Goal: Task Accomplishment & Management: Use online tool/utility

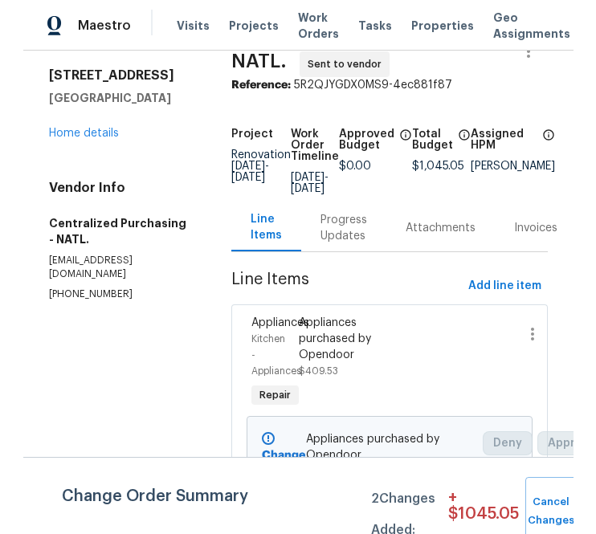
scroll to position [47, 0]
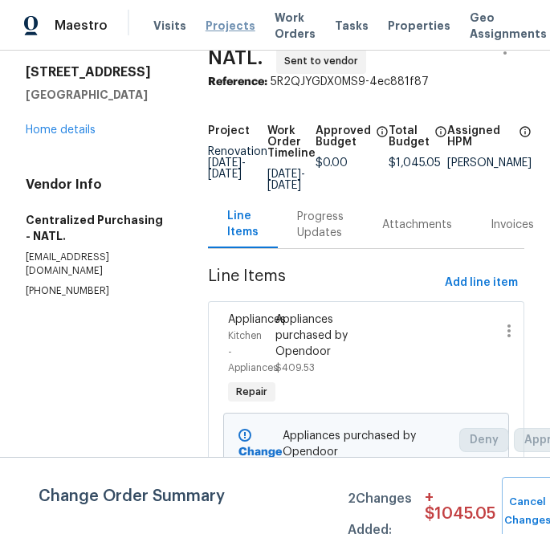
click at [209, 26] on span "Projects" at bounding box center [231, 26] width 50 height 16
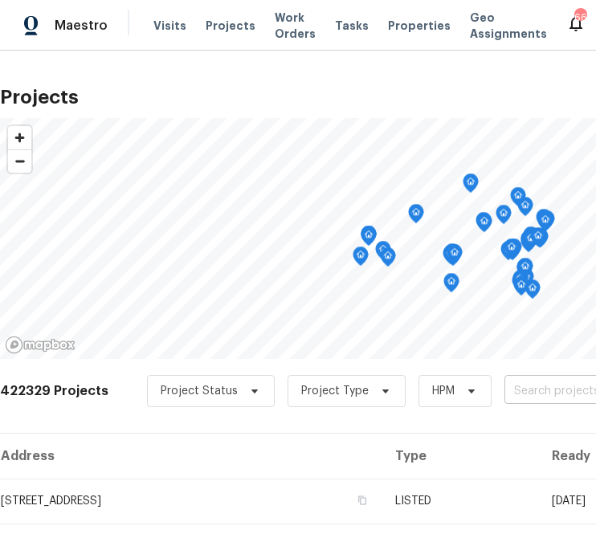
click at [543, 395] on input "text" at bounding box center [597, 391] width 184 height 25
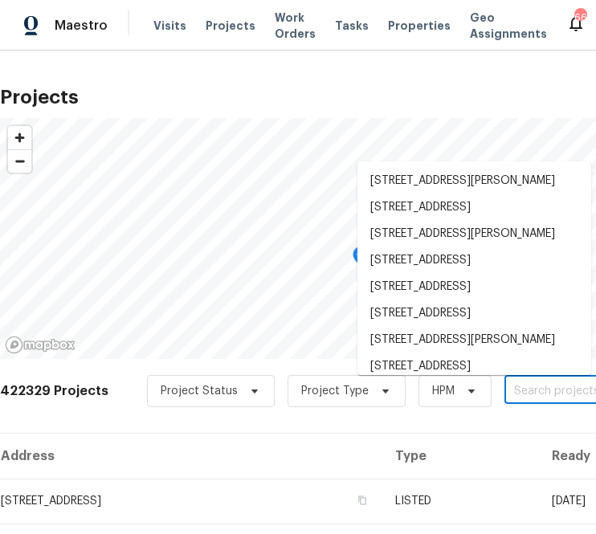
paste input "833.40"
type input "833.40"
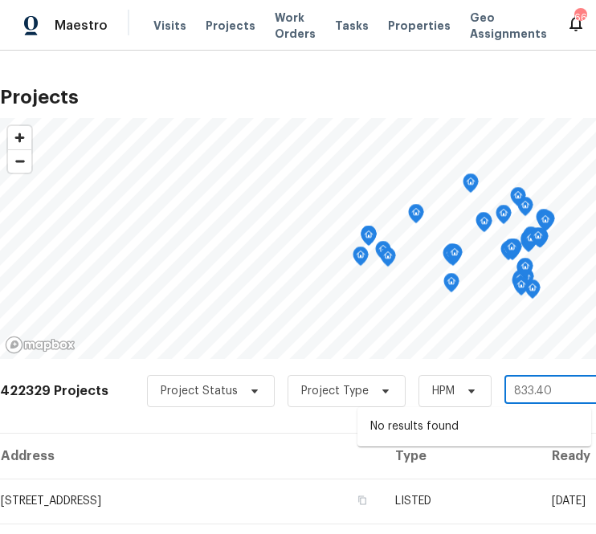
click at [543, 395] on input "833.40" at bounding box center [597, 391] width 184 height 25
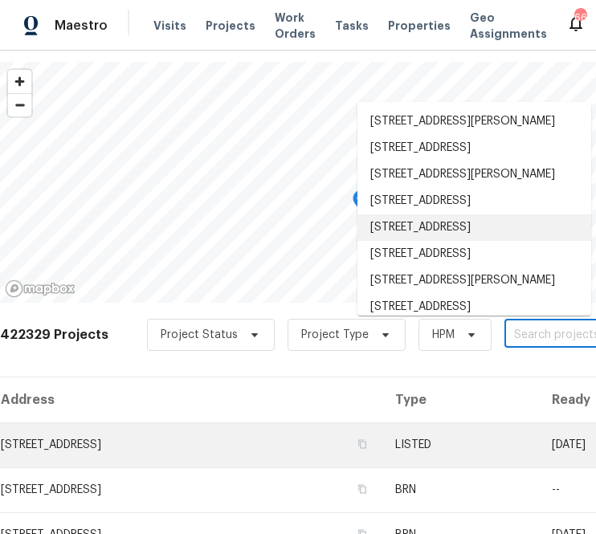
scroll to position [66, 0]
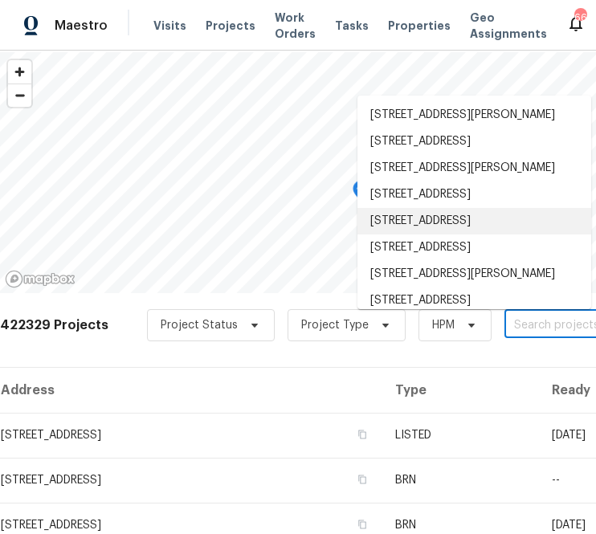
click at [519, 331] on input "text" at bounding box center [597, 325] width 184 height 25
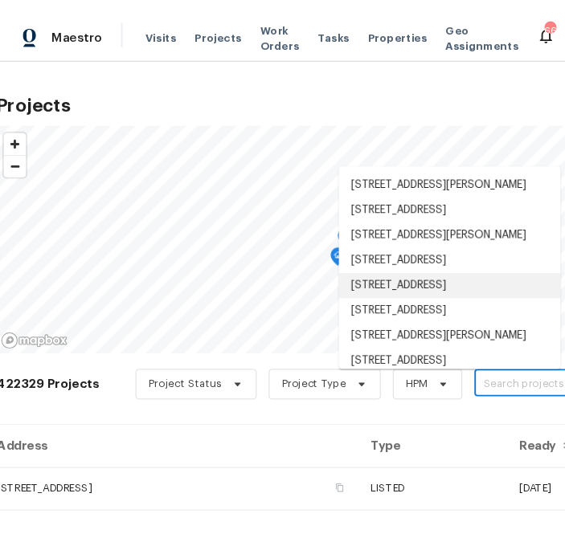
scroll to position [10, 0]
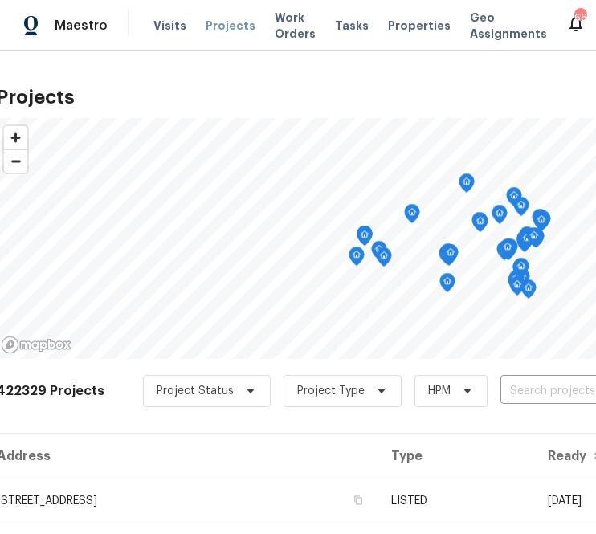
click at [215, 33] on span "Projects" at bounding box center [231, 26] width 50 height 16
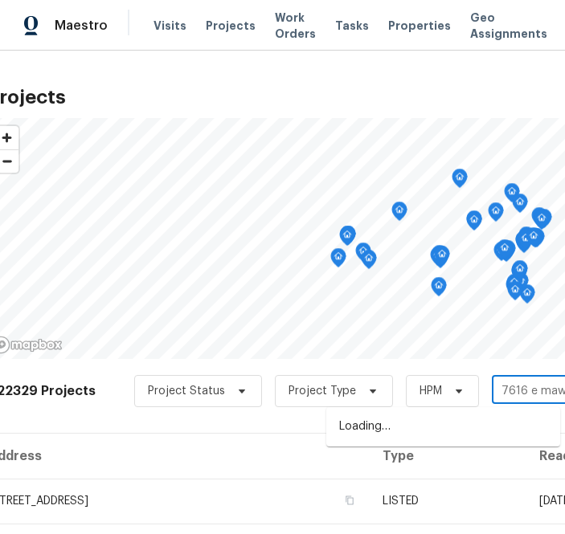
type input "7616 e [PERSON_NAME]"
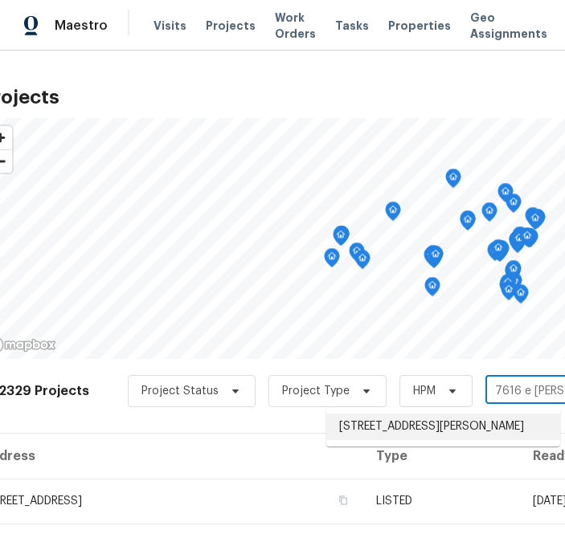
click at [464, 431] on li "[STREET_ADDRESS][PERSON_NAME]" at bounding box center [443, 427] width 234 height 27
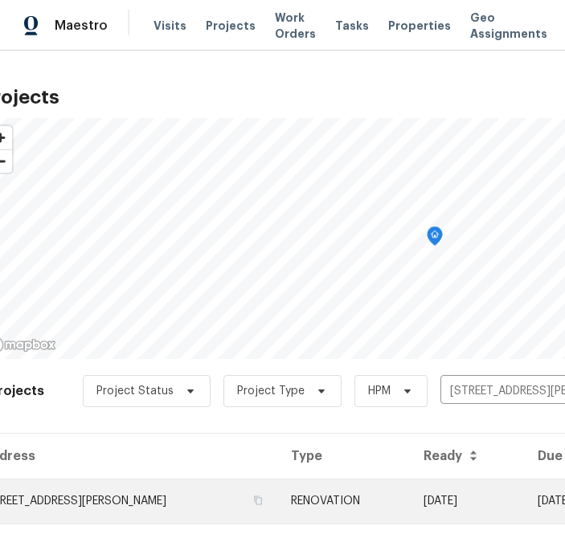
click at [160, 499] on td "[STREET_ADDRESS][PERSON_NAME]" at bounding box center [129, 501] width 297 height 45
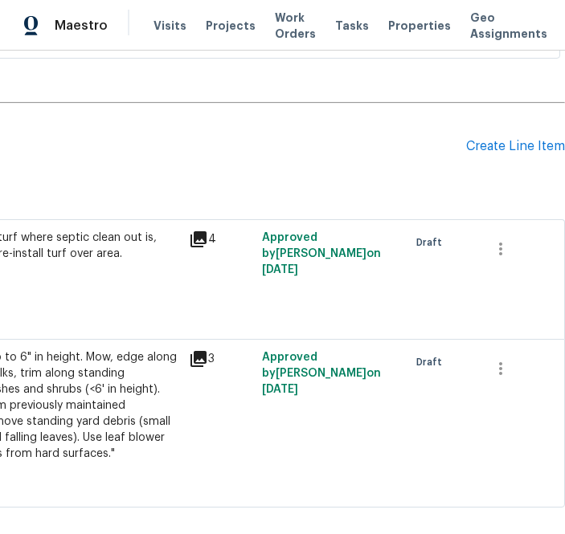
scroll to position [371, 343]
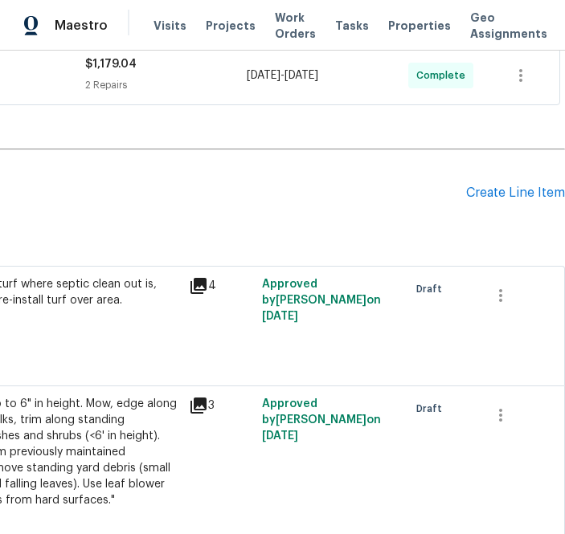
click at [509, 201] on div "Pending Line Items Create Line Item" at bounding box center [111, 193] width 908 height 75
click at [509, 187] on div "Create Line Item" at bounding box center [515, 193] width 99 height 15
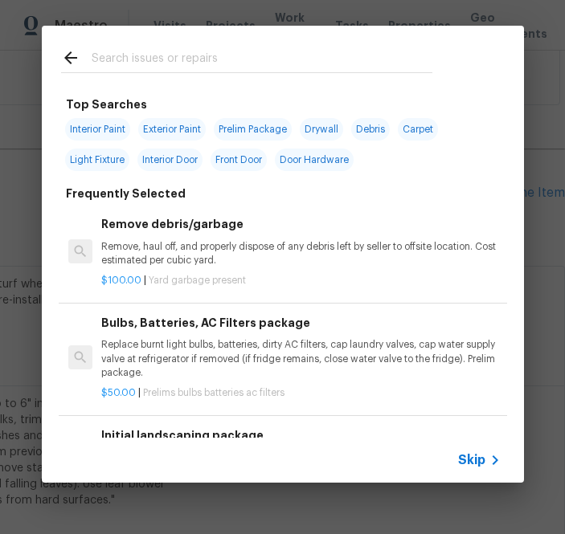
click at [477, 464] on span "Skip" at bounding box center [471, 460] width 27 height 16
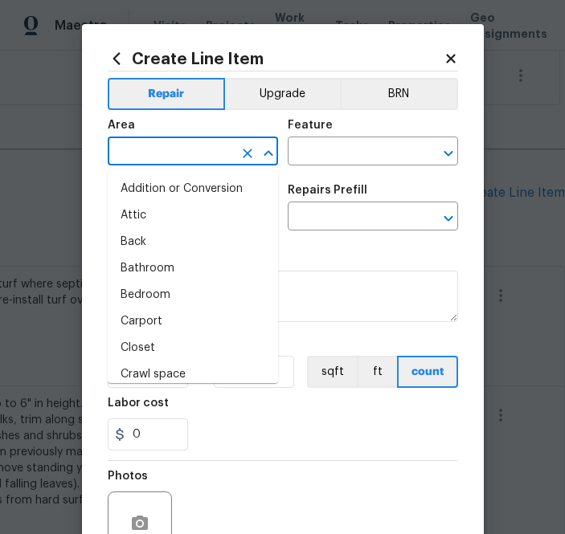
click at [190, 157] on input "text" at bounding box center [170, 153] width 125 height 25
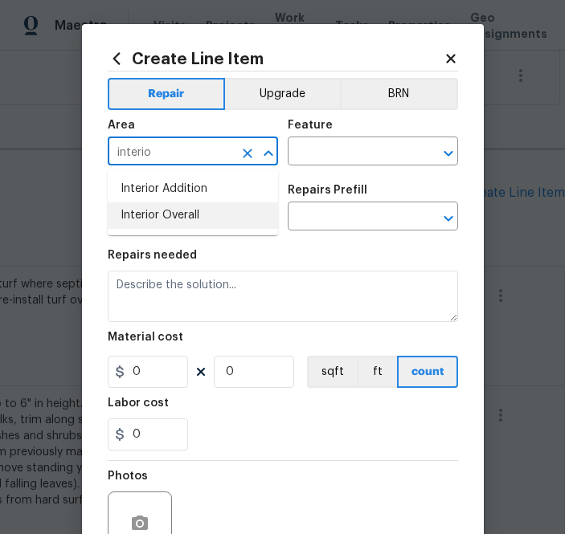
click at [197, 227] on li "Interior Overall" at bounding box center [193, 215] width 170 height 27
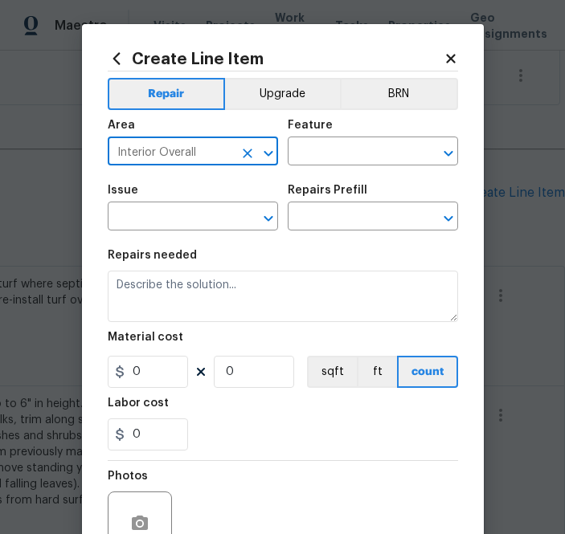
type input "Interior Overall"
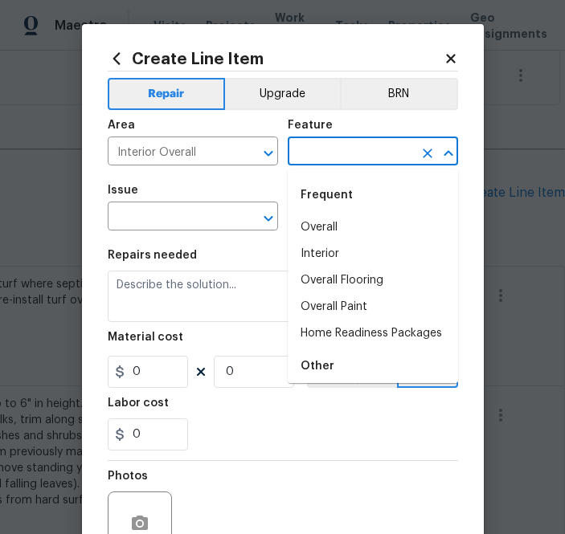
type input "p"
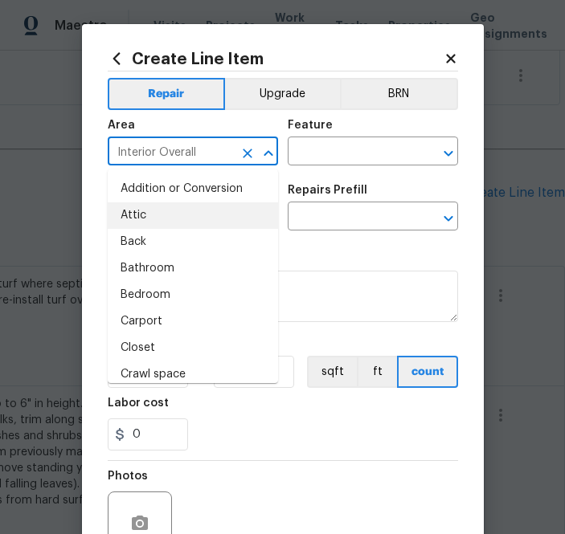
click at [194, 152] on input "Interior Overall" at bounding box center [170, 153] width 125 height 25
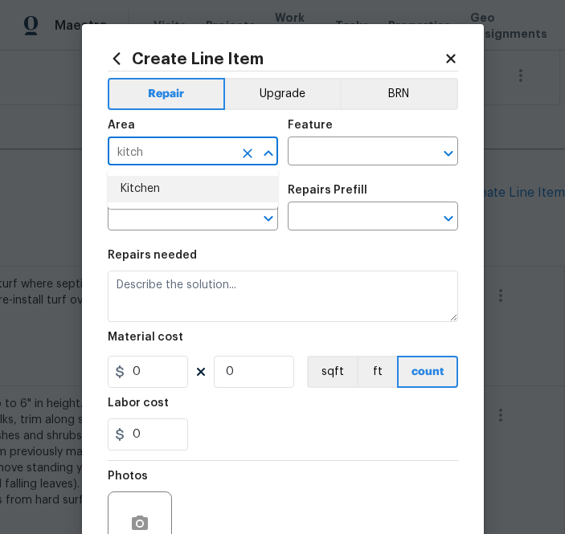
click at [200, 188] on li "Kitchen" at bounding box center [193, 189] width 170 height 27
type input "Kitchen"
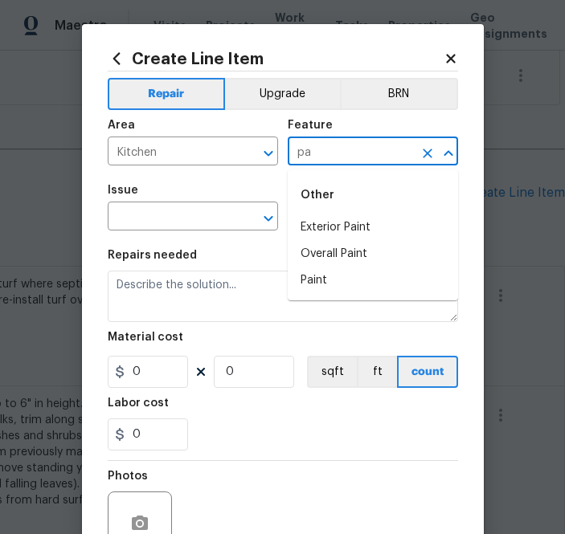
type input "p"
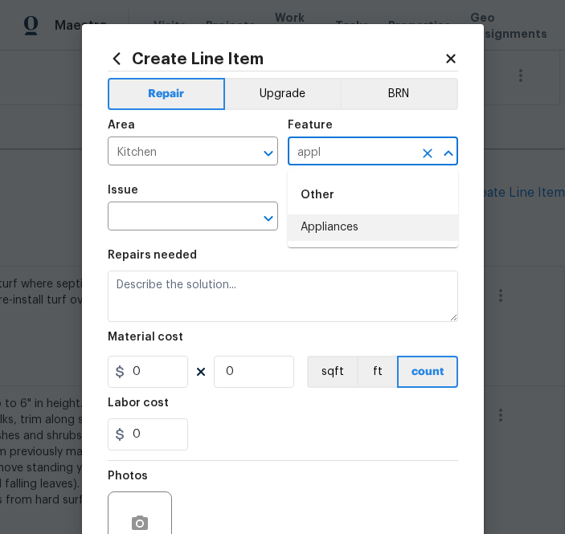
click at [332, 235] on li "Appliances" at bounding box center [373, 228] width 170 height 27
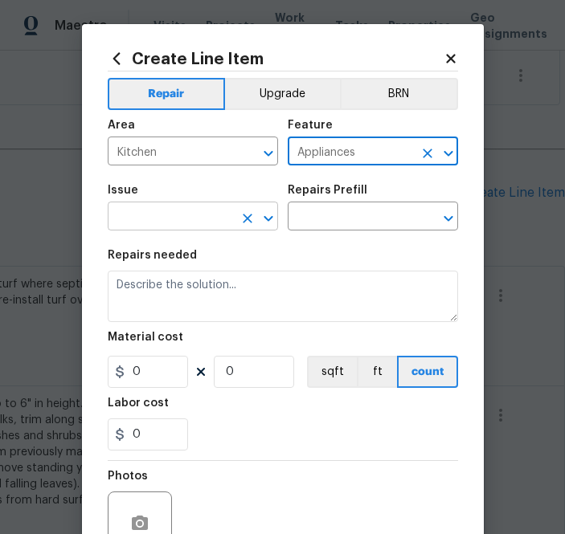
click at [239, 216] on icon "Clear" at bounding box center [247, 219] width 16 height 16
type input "Appliances"
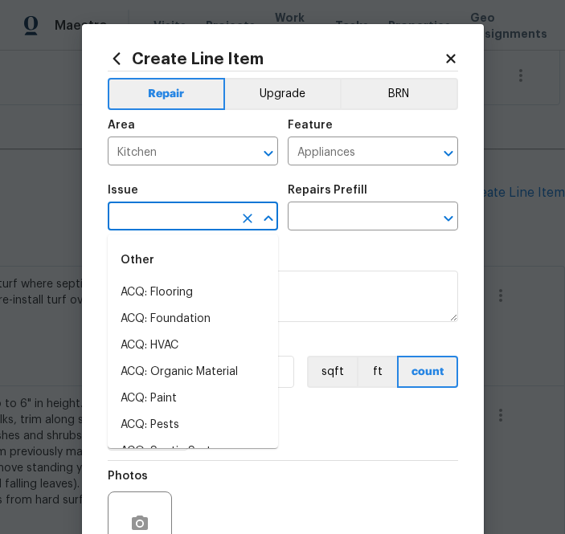
click at [227, 216] on input "text" at bounding box center [170, 218] width 125 height 25
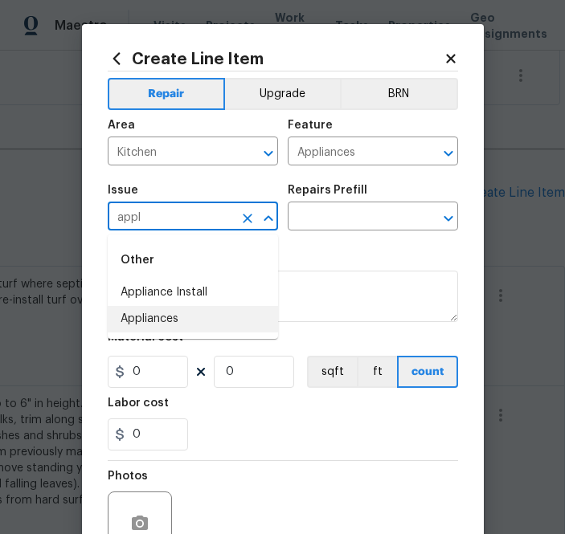
click at [227, 317] on li "Appliances" at bounding box center [193, 319] width 170 height 27
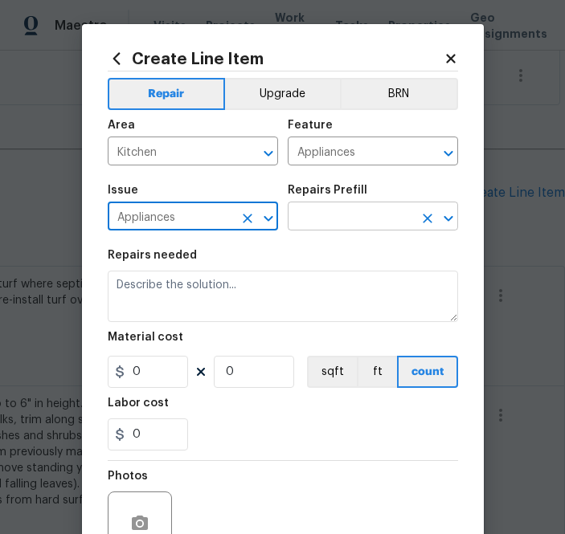
type input "Appliances"
click at [321, 217] on input "text" at bounding box center [350, 218] width 125 height 25
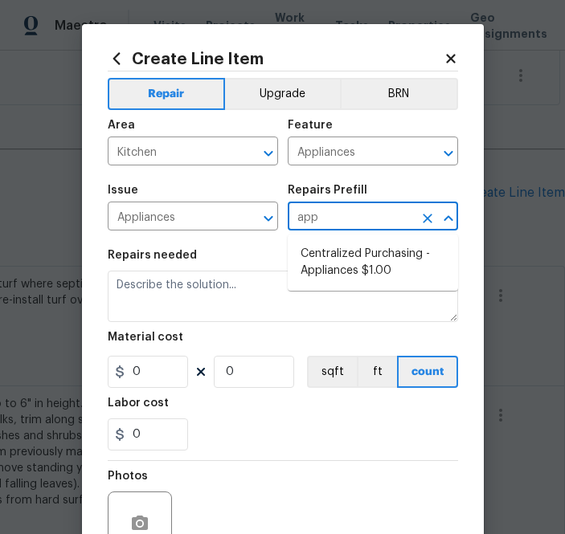
type input "appl"
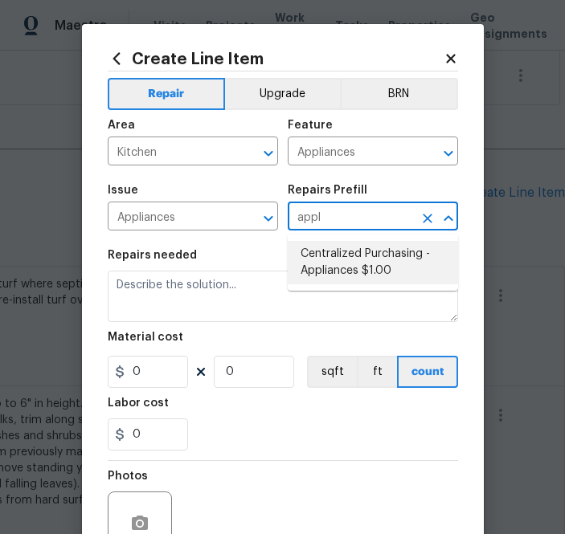
click at [341, 257] on li "Centralized Purchasing - Appliances $1.00" at bounding box center [373, 262] width 170 height 43
type input "Centralized Purchasing - Appliances $1.00"
type textarea "Appliances purchased by Opendoor"
type input "1"
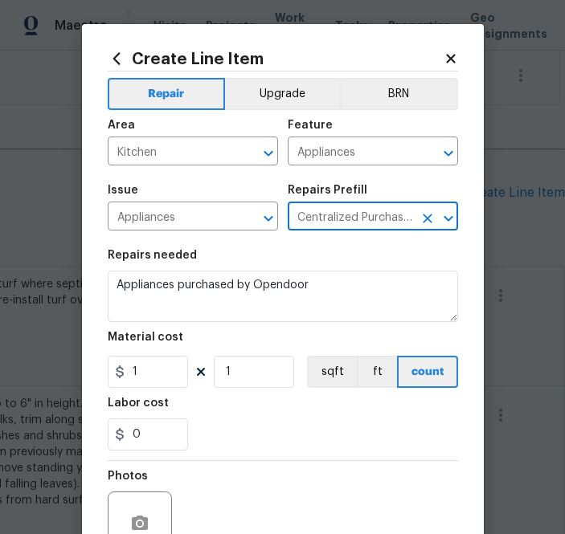
type input "Centralized Purchasing - Appliances $1.00"
click at [160, 381] on input "1" at bounding box center [148, 372] width 80 height 32
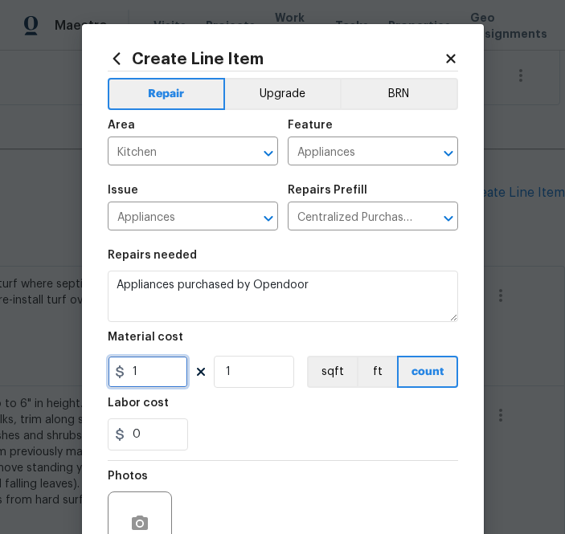
click at [160, 381] on input "1" at bounding box center [148, 372] width 80 height 32
paste input "833.40"
type input "833.4"
click at [220, 423] on div "0" at bounding box center [283, 435] width 350 height 32
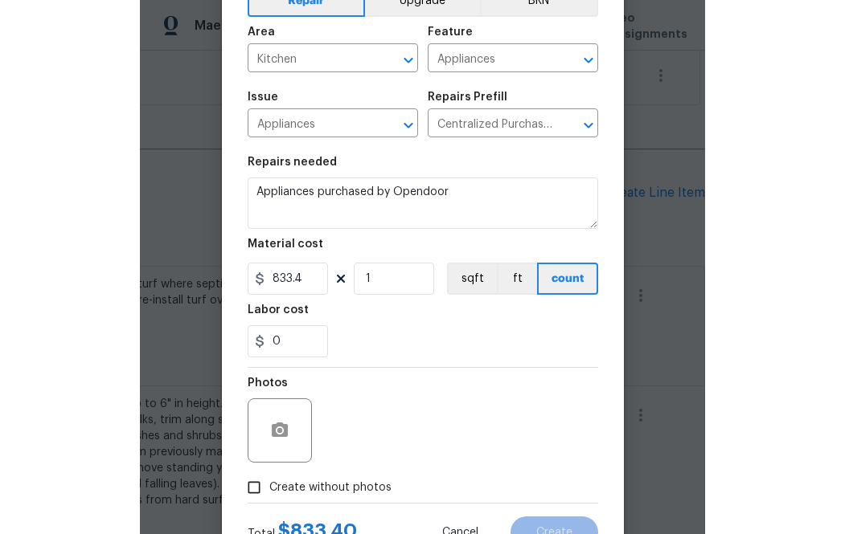
scroll to position [158, 0]
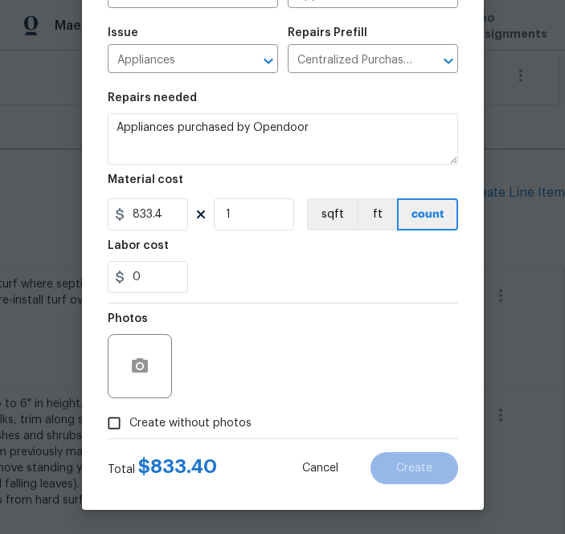
click at [197, 423] on span "Create without photos" at bounding box center [190, 423] width 122 height 17
click at [129, 423] on input "Create without photos" at bounding box center [114, 423] width 31 height 31
checkbox input "true"
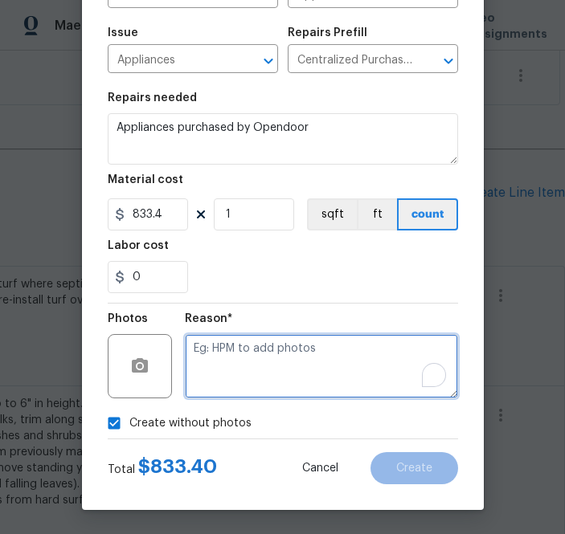
click at [242, 389] on textarea "To enrich screen reader interactions, please activate Accessibility in Grammarl…" at bounding box center [321, 366] width 273 height 64
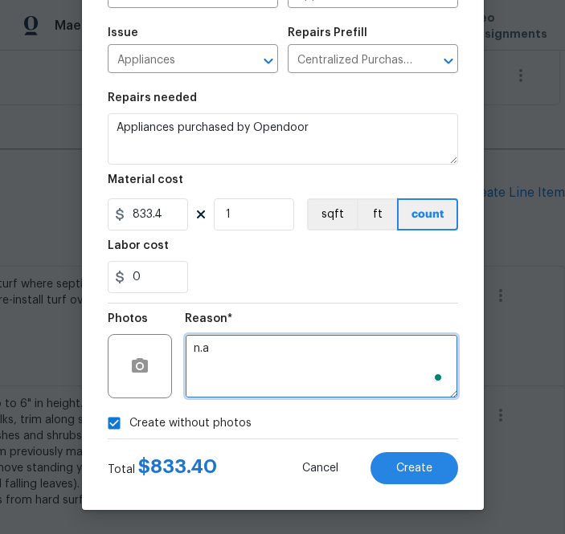
type textarea "n.a"
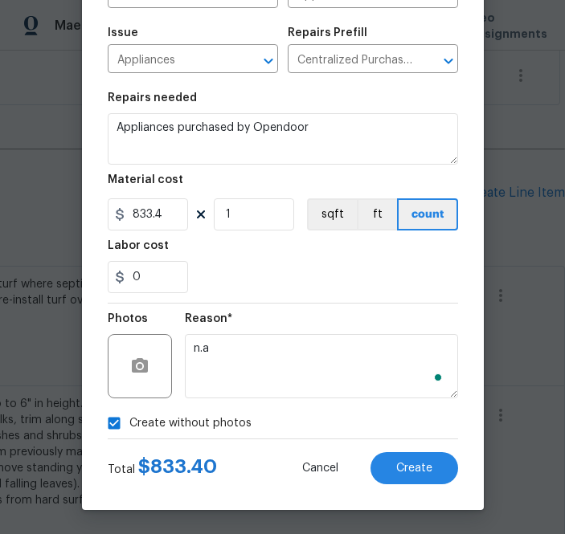
click at [452, 448] on div "Total $ 833.40 Cancel Create" at bounding box center [283, 462] width 350 height 45
click at [421, 467] on span "Create" at bounding box center [414, 469] width 36 height 12
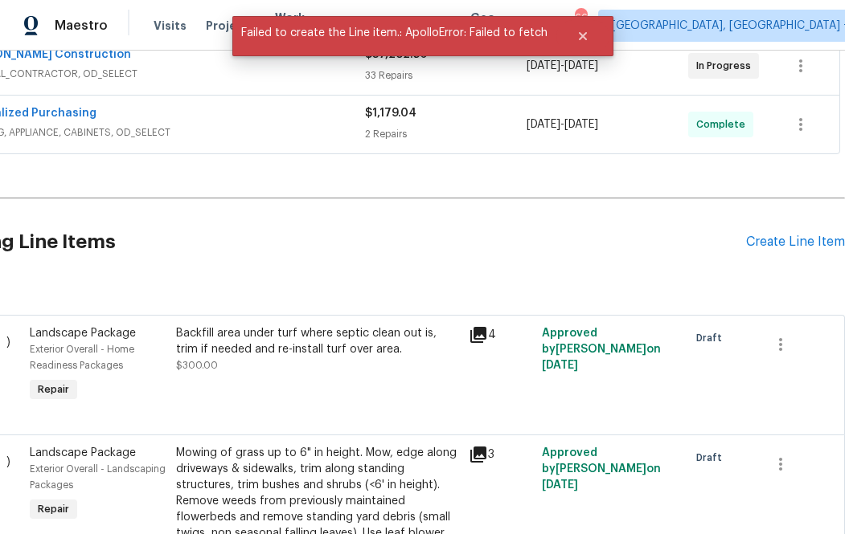
scroll to position [501, 63]
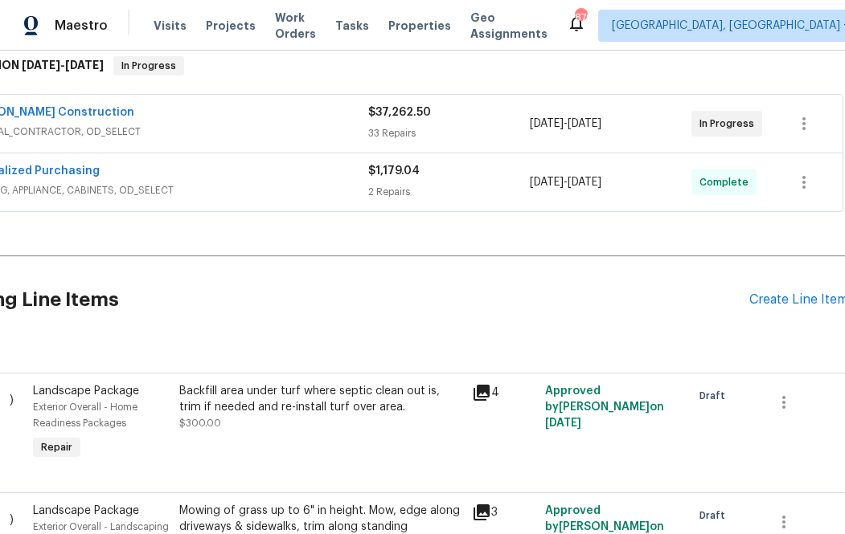
scroll to position [264, 62]
click at [787, 308] on div "Pending Line Items Create Line Item" at bounding box center [392, 300] width 908 height 75
click at [783, 302] on div "Create Line Item" at bounding box center [796, 299] width 99 height 15
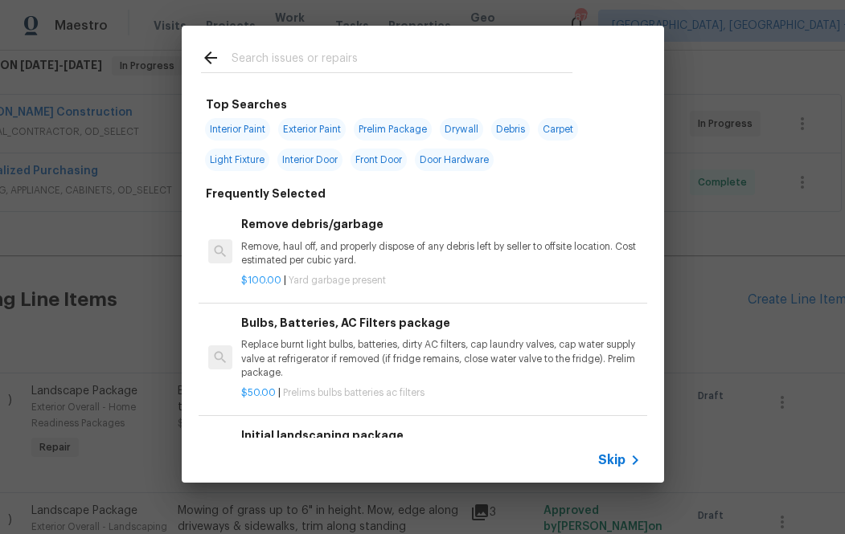
click at [620, 458] on span "Skip" at bounding box center [611, 460] width 27 height 16
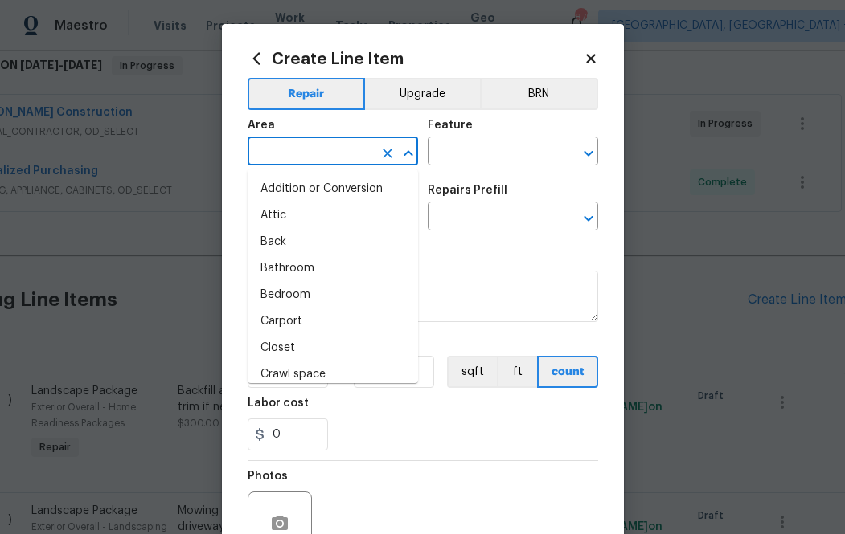
click at [337, 145] on input "text" at bounding box center [309, 153] width 125 height 25
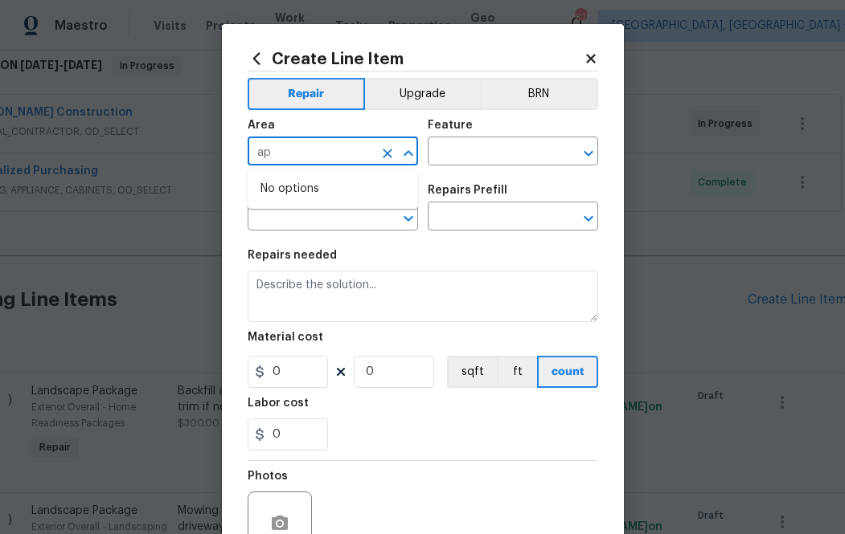
type input "a"
click at [338, 189] on li "Kitchen" at bounding box center [332, 189] width 170 height 27
type input "Kitchen"
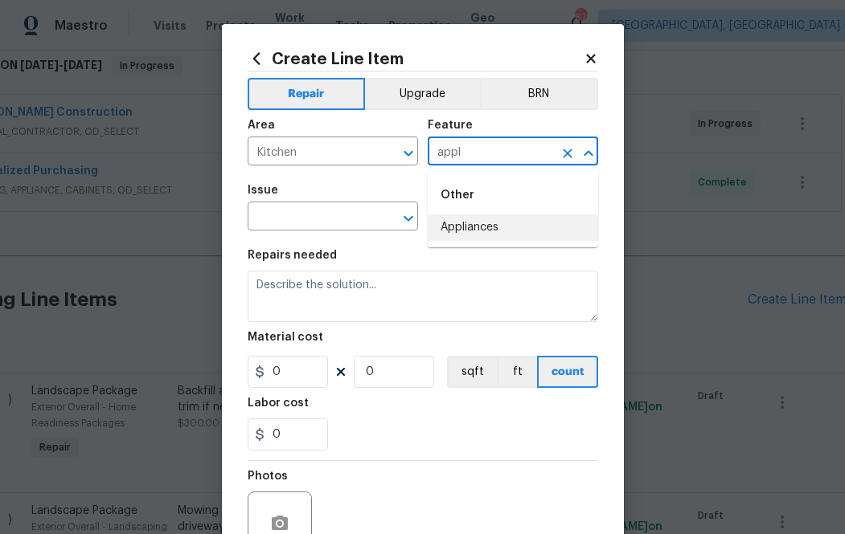
click at [442, 231] on li "Appliances" at bounding box center [512, 228] width 170 height 27
type input "Appliances"
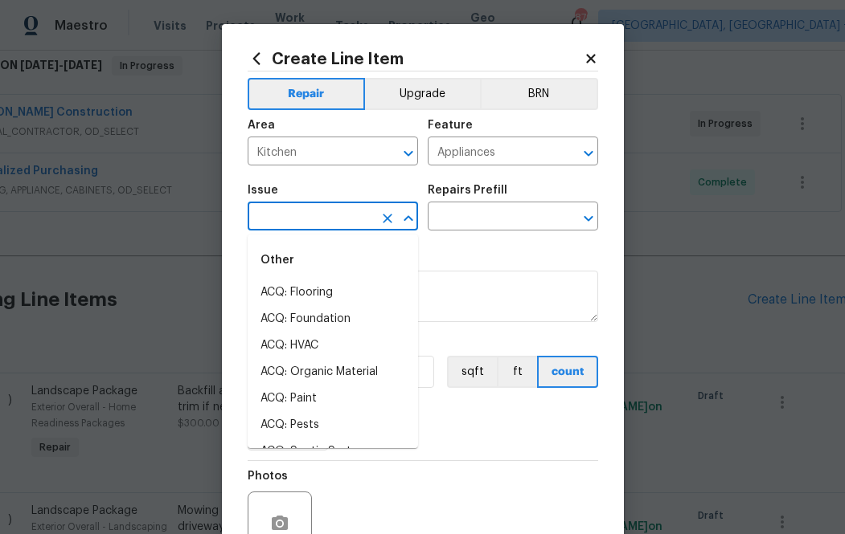
click at [320, 223] on input "text" at bounding box center [309, 218] width 125 height 25
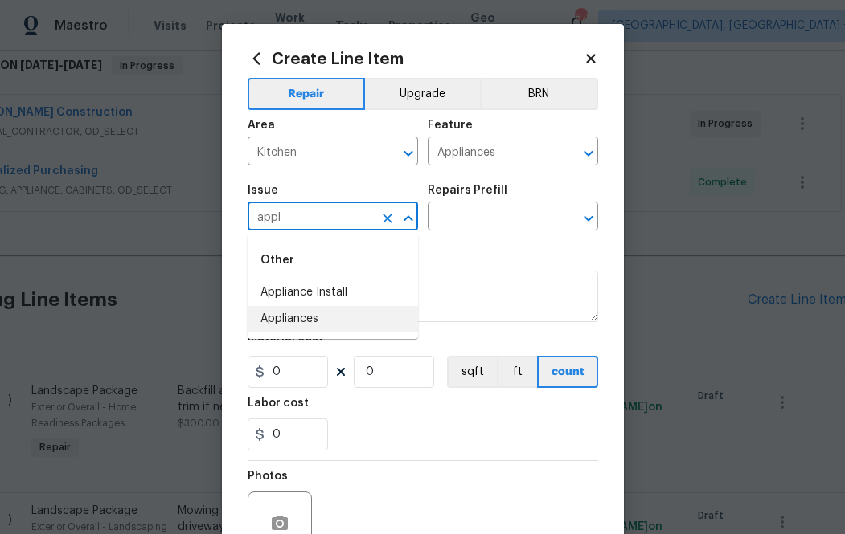
click at [313, 327] on li "Appliances" at bounding box center [332, 319] width 170 height 27
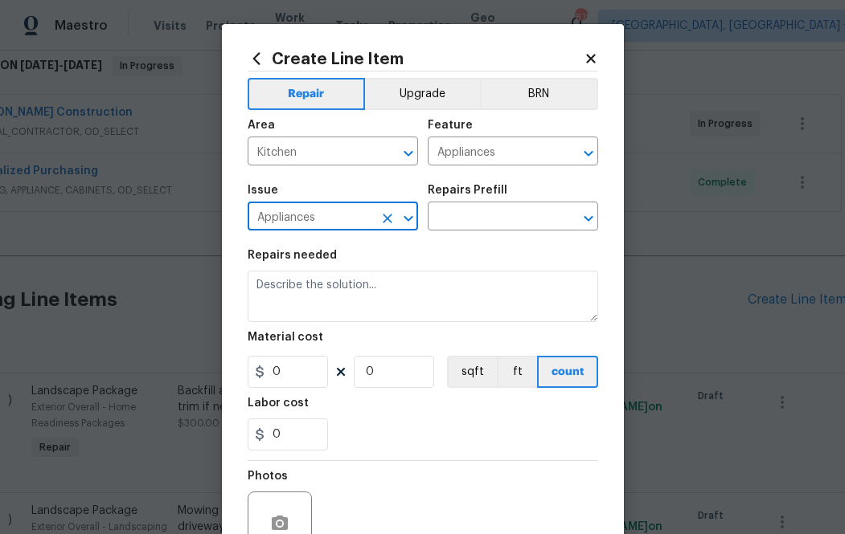
type input "Appliances"
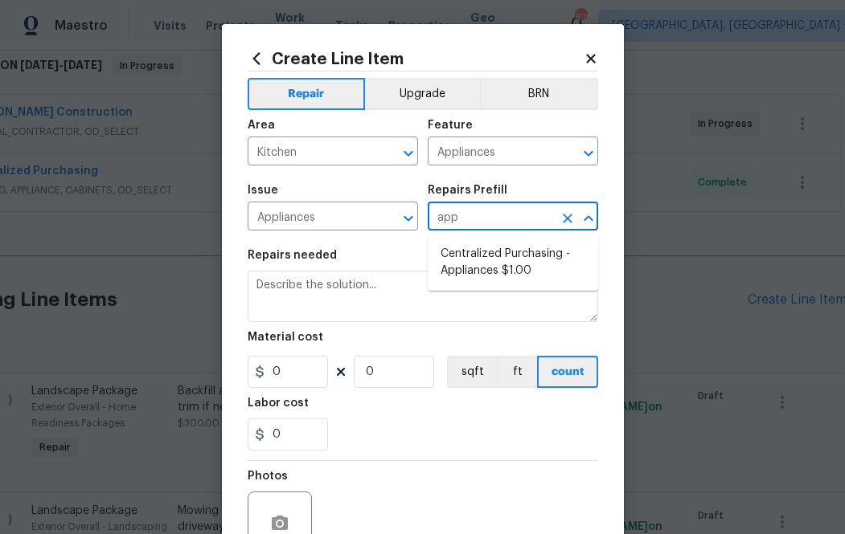
type input "appl"
click at [507, 276] on li "Centralized Purchasing - Appliances $1.00" at bounding box center [512, 262] width 170 height 43
type input "Centralized Purchasing - Appliances $1.00"
type textarea "Appliances purchased by Opendoor"
type input "1"
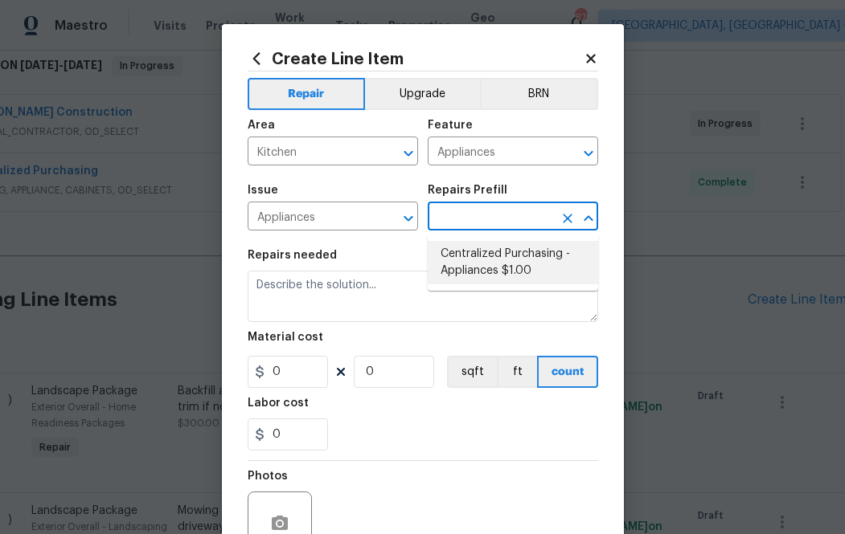
type input "1"
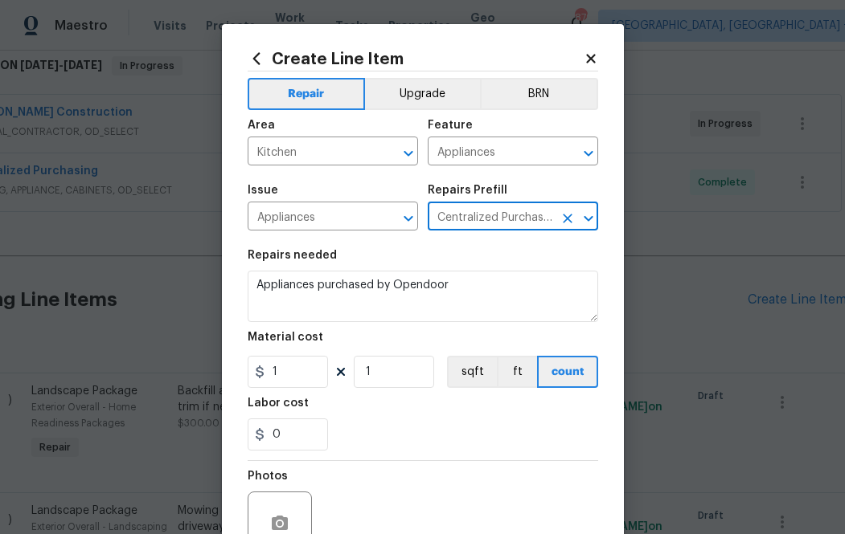
type input "Centralized Purchasing - Appliances $1.00"
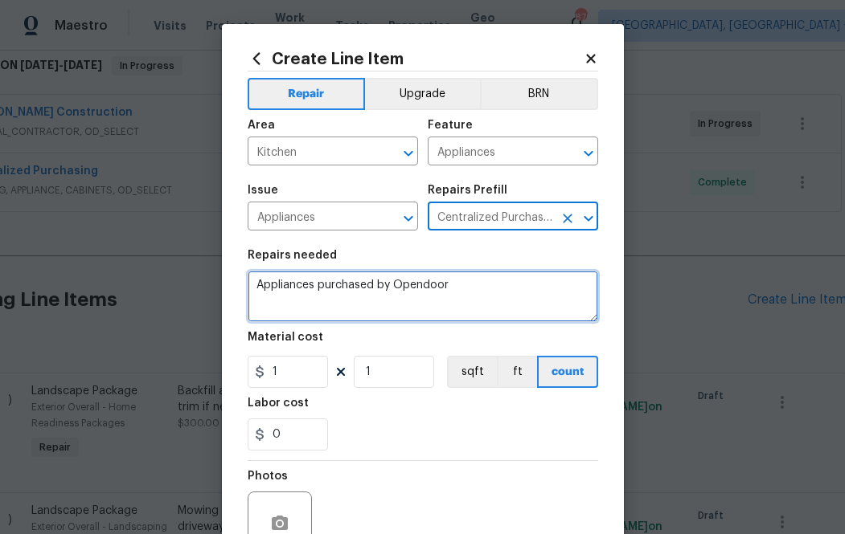
click at [411, 310] on textarea "Appliances purchased by Opendoor" at bounding box center [422, 296] width 350 height 51
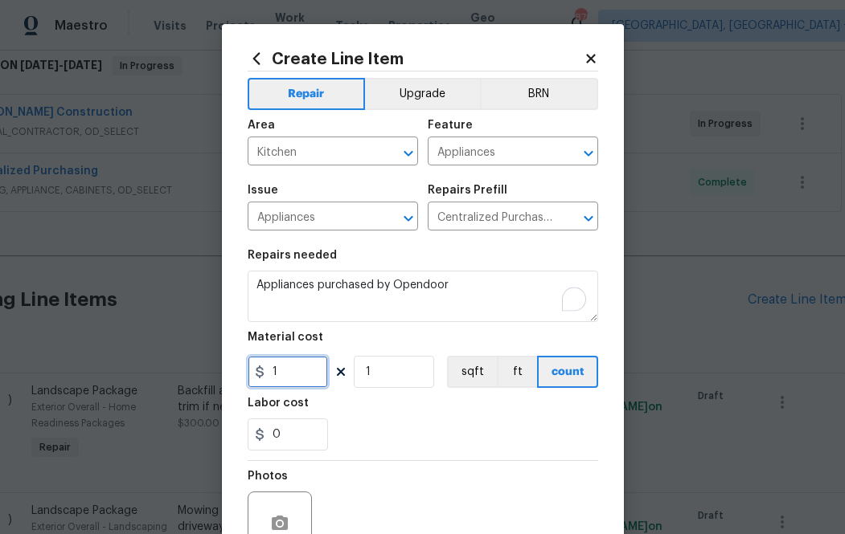
click at [307, 367] on input "1" at bounding box center [287, 372] width 80 height 32
paste input "833.40"
type input "833.4"
click at [387, 451] on div "0" at bounding box center [422, 435] width 350 height 32
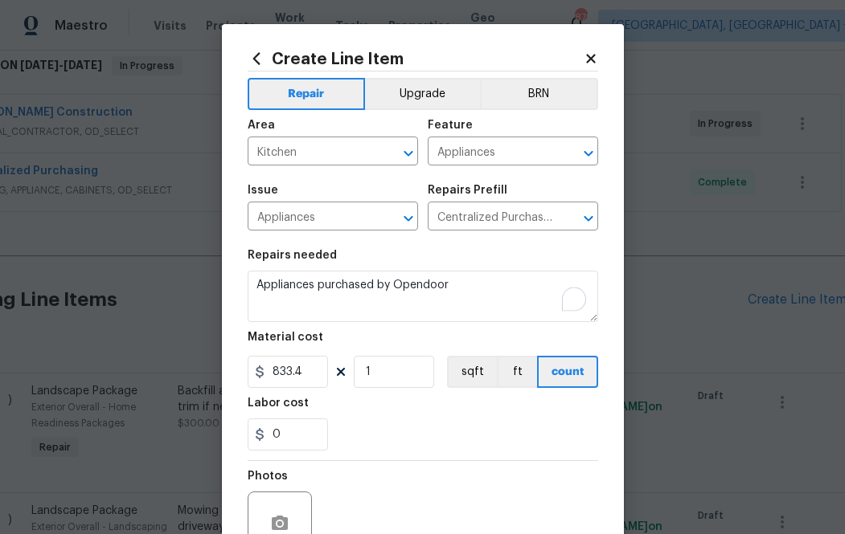
scroll to position [158, 0]
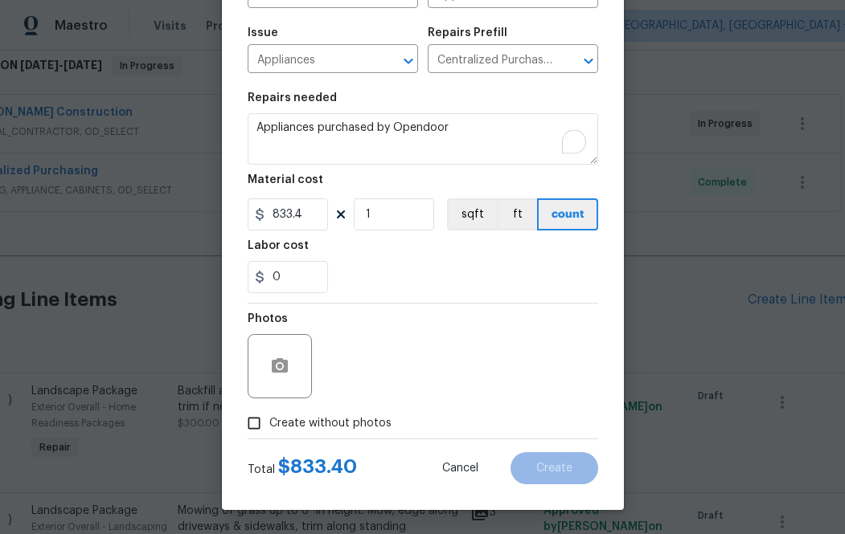
click at [356, 436] on label "Create without photos" at bounding box center [315, 423] width 153 height 31
click at [269, 436] on input "Create without photos" at bounding box center [254, 423] width 31 height 31
checkbox input "true"
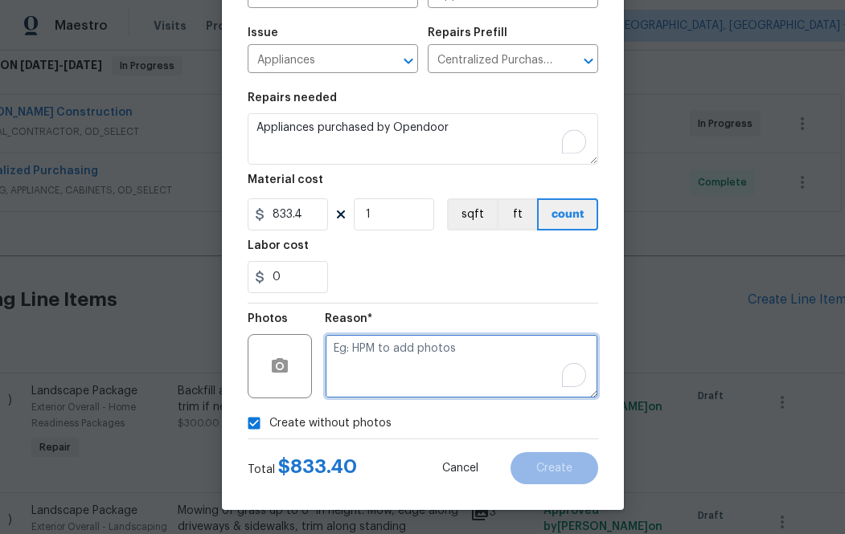
click at [409, 364] on textarea "To enrich screen reader interactions, please activate Accessibility in Grammarl…" at bounding box center [461, 366] width 273 height 64
type textarea "n.a"
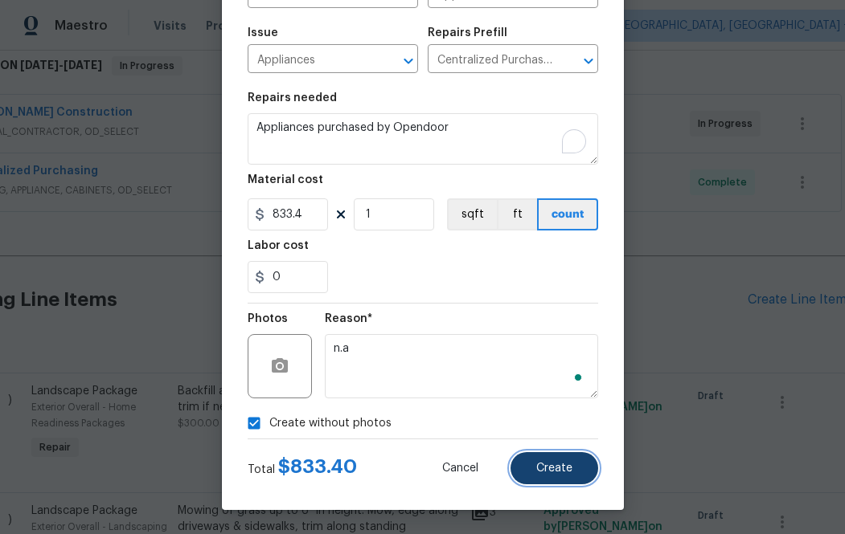
click at [576, 460] on button "Create" at bounding box center [554, 468] width 88 height 32
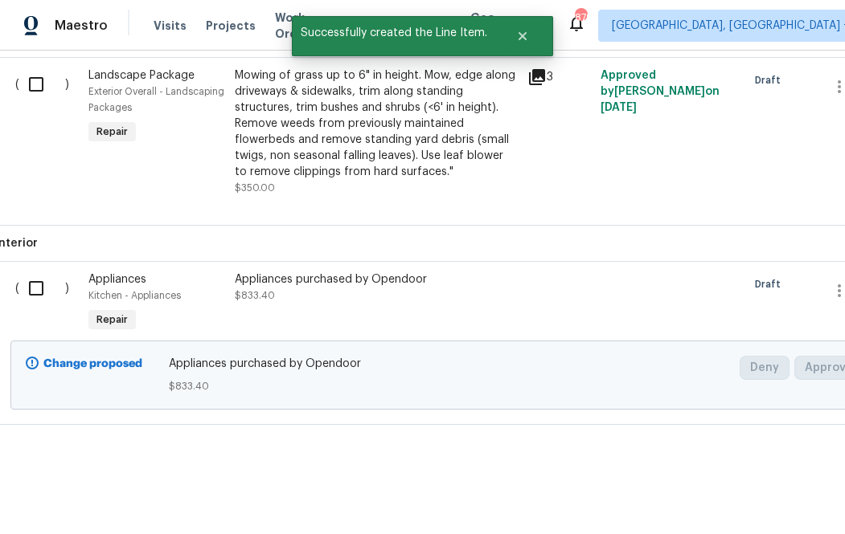
scroll to position [702, 0]
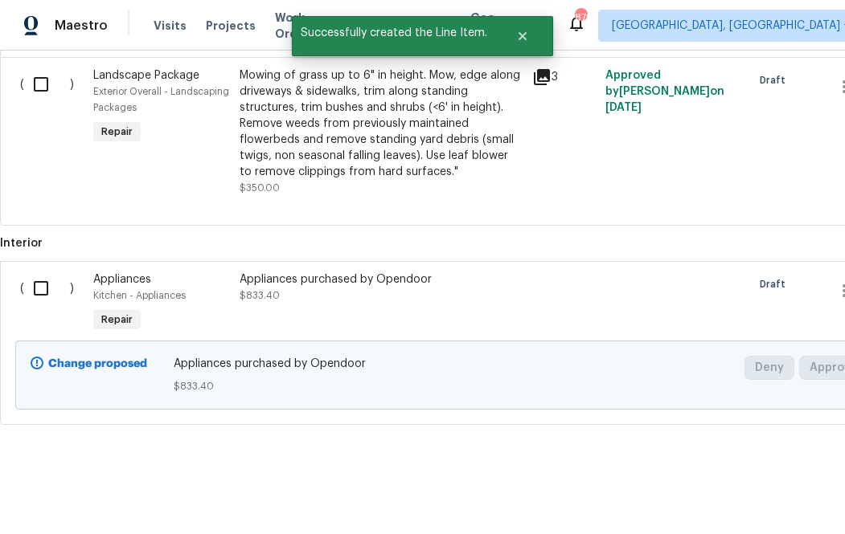
click at [42, 292] on input "checkbox" at bounding box center [47, 289] width 46 height 34
checkbox input "true"
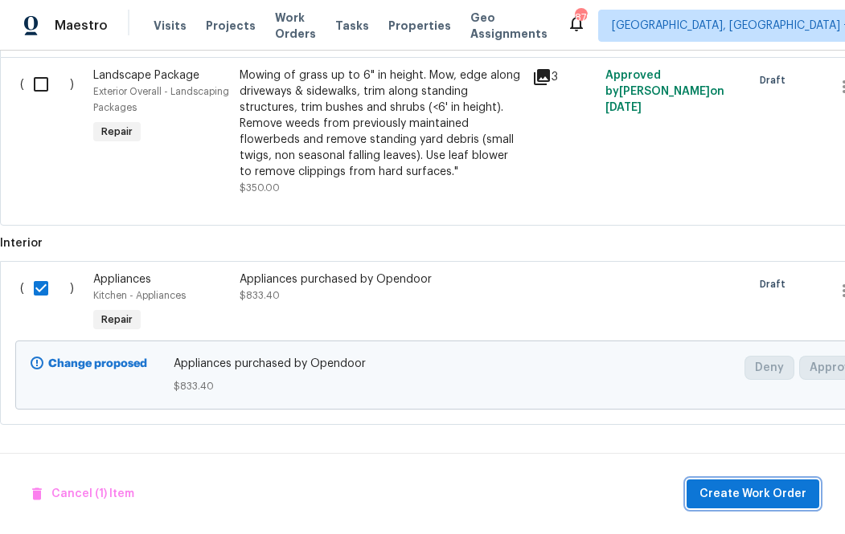
click at [702, 487] on button "Create Work Order" at bounding box center [752, 495] width 133 height 30
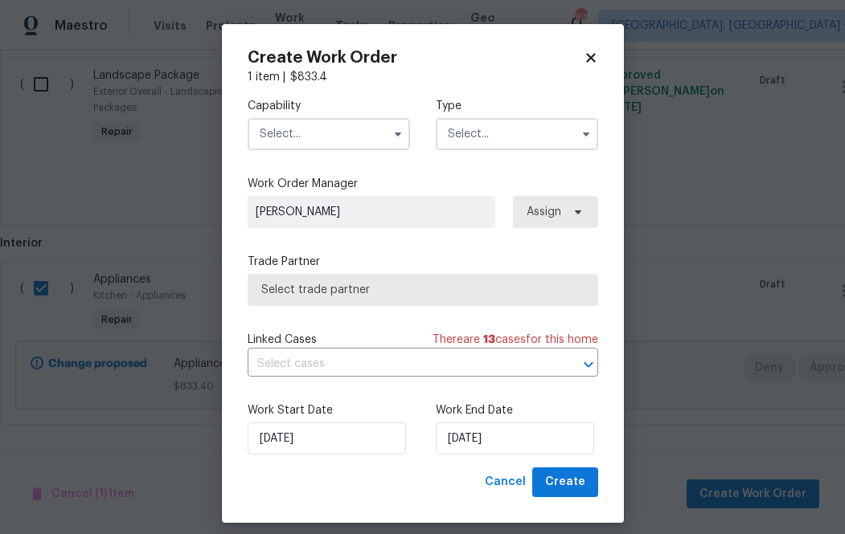
click at [306, 137] on input "text" at bounding box center [328, 134] width 162 height 32
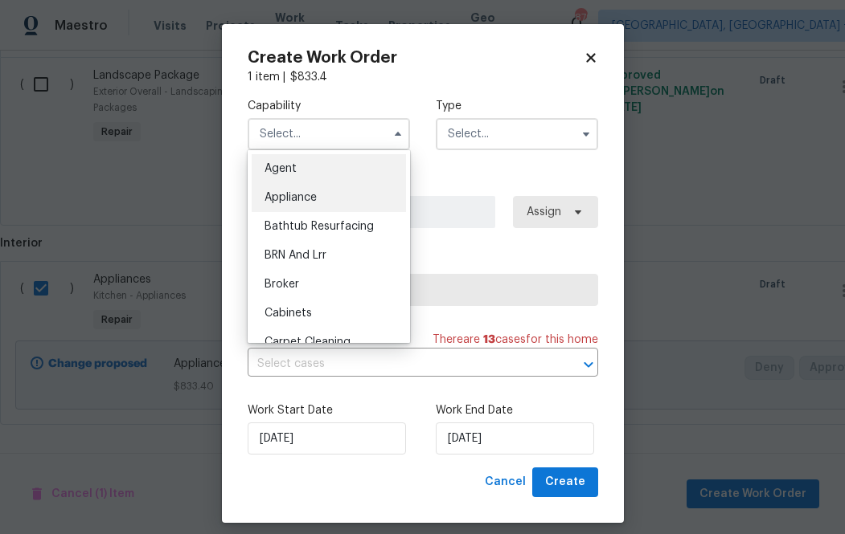
click at [321, 187] on div "Appliance" at bounding box center [329, 197] width 154 height 29
type input "Appliance"
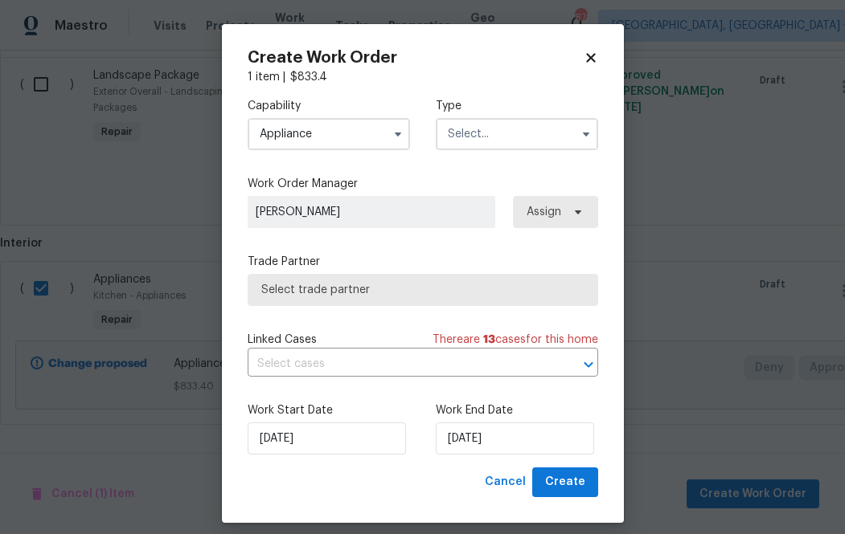
click at [497, 137] on input "text" at bounding box center [517, 134] width 162 height 32
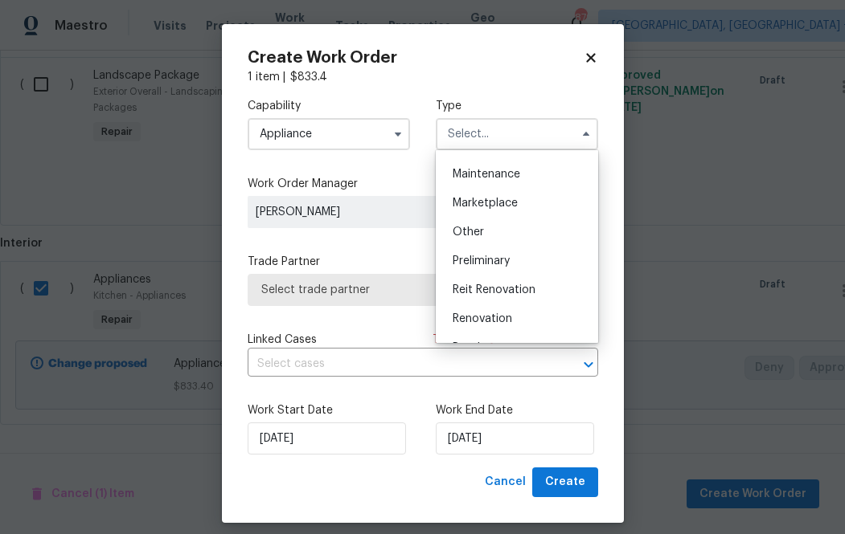
scroll to position [273, 0]
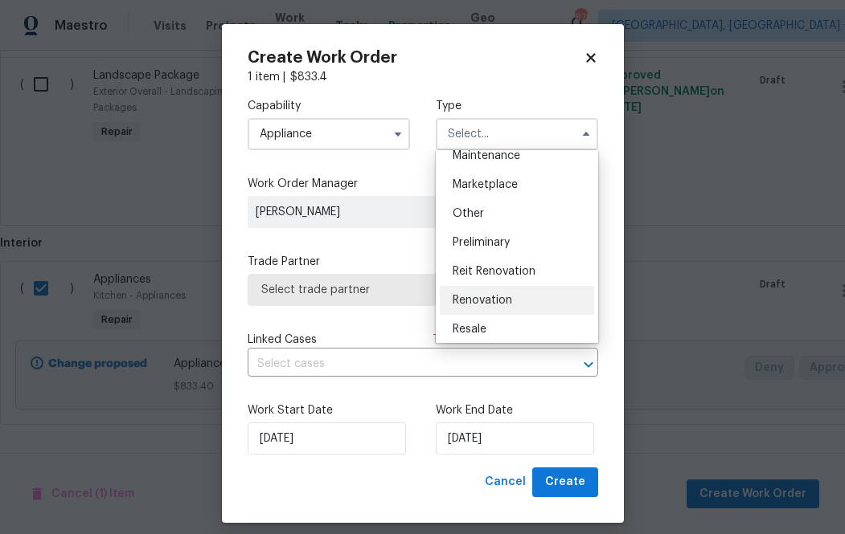
click at [523, 295] on div "Renovation" at bounding box center [517, 300] width 154 height 29
type input "Renovation"
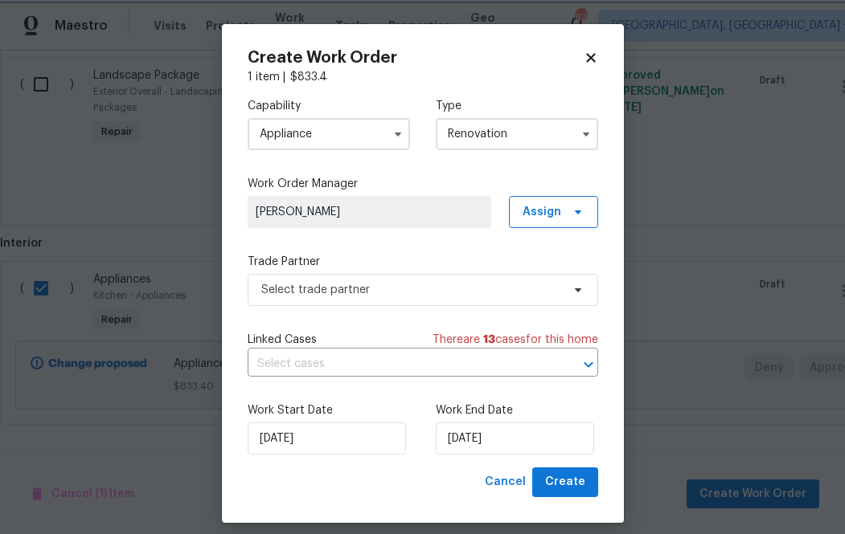
scroll to position [0, 0]
click at [555, 223] on span "Assign" at bounding box center [553, 212] width 89 height 32
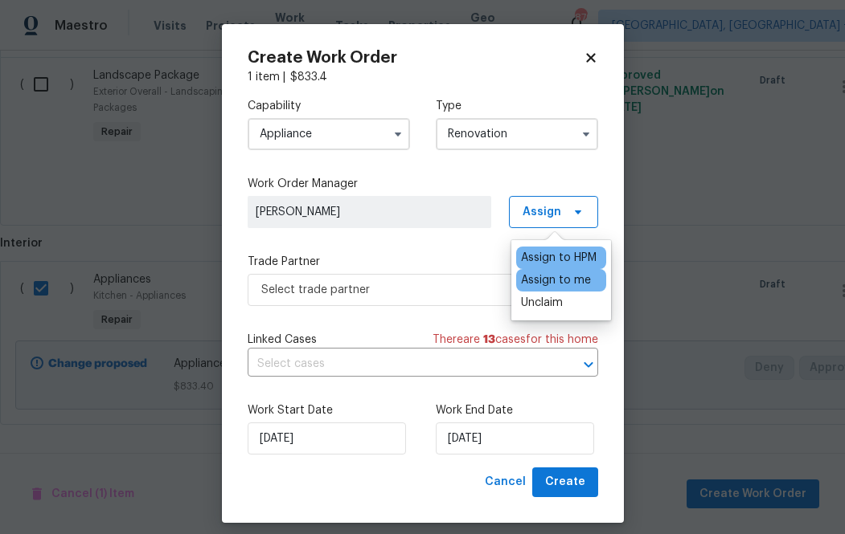
click at [552, 281] on div "Assign to me" at bounding box center [556, 280] width 70 height 16
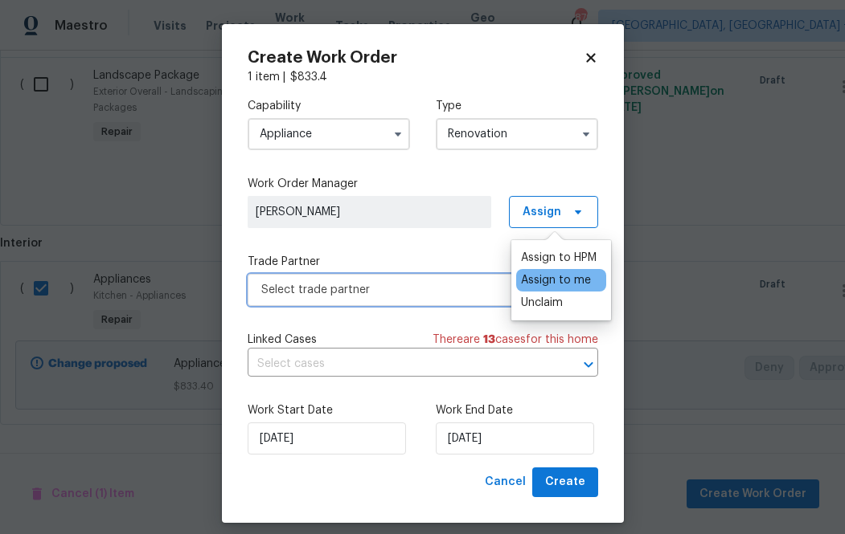
click at [502, 300] on span "Select trade partner" at bounding box center [422, 290] width 350 height 32
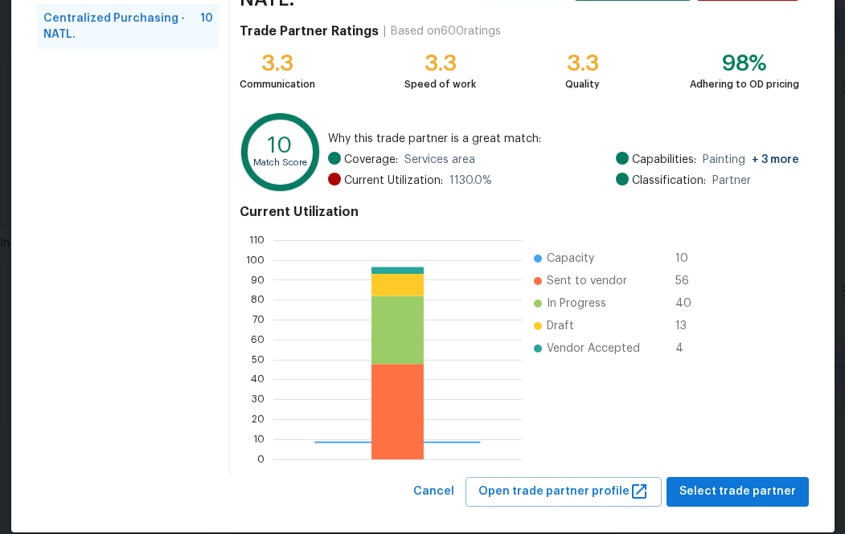
scroll to position [181, 0]
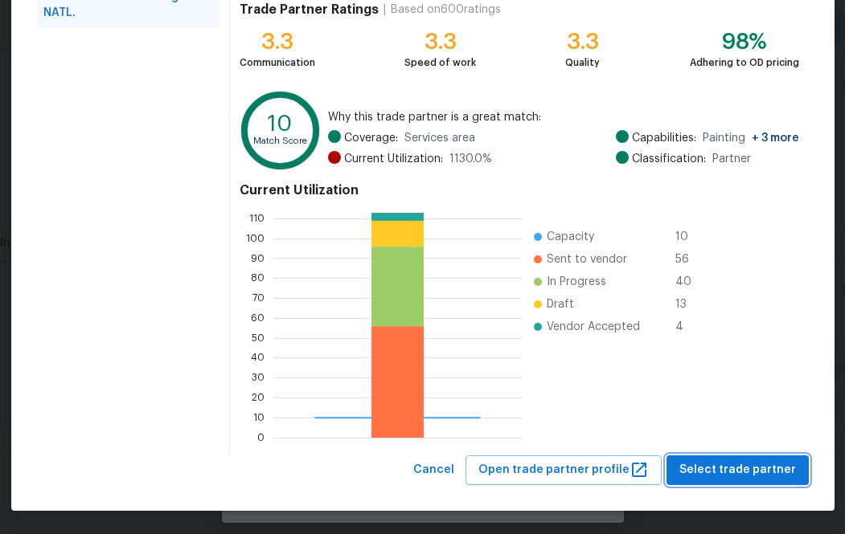
click at [726, 456] on button "Select trade partner" at bounding box center [737, 471] width 142 height 30
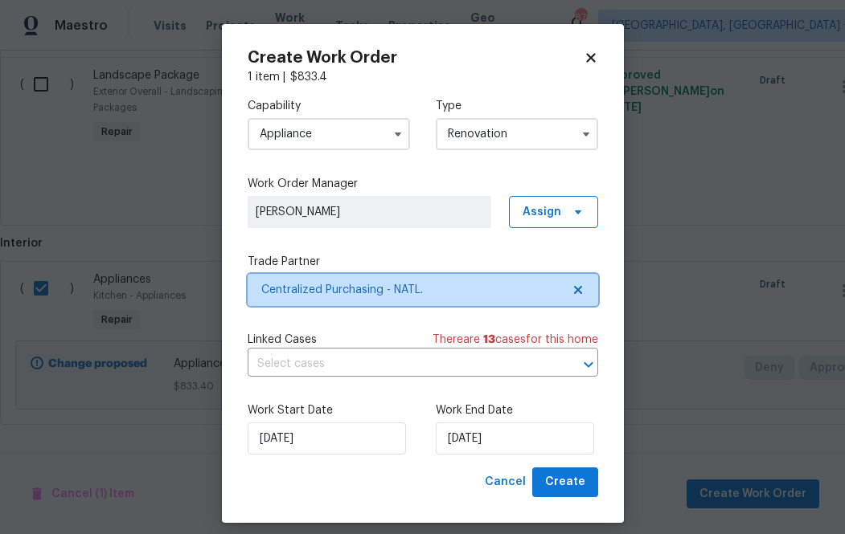
scroll to position [0, 0]
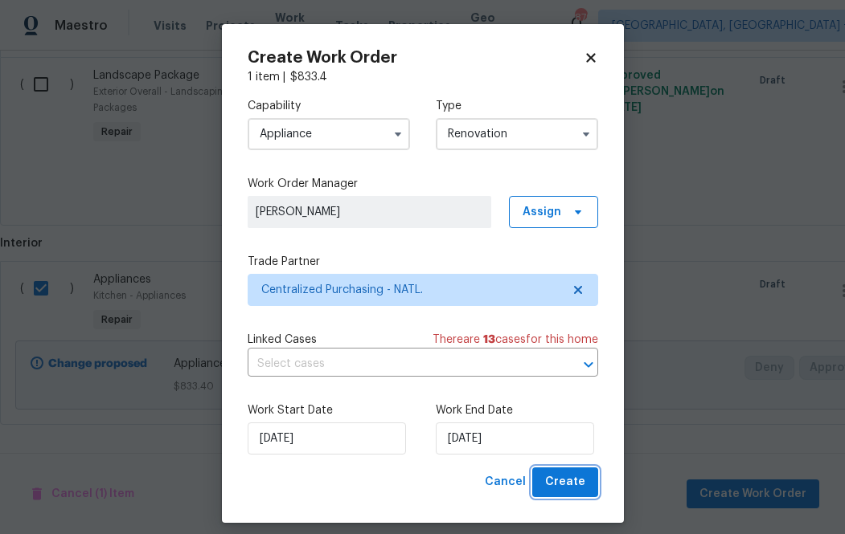
click at [570, 486] on span "Create" at bounding box center [565, 482] width 40 height 20
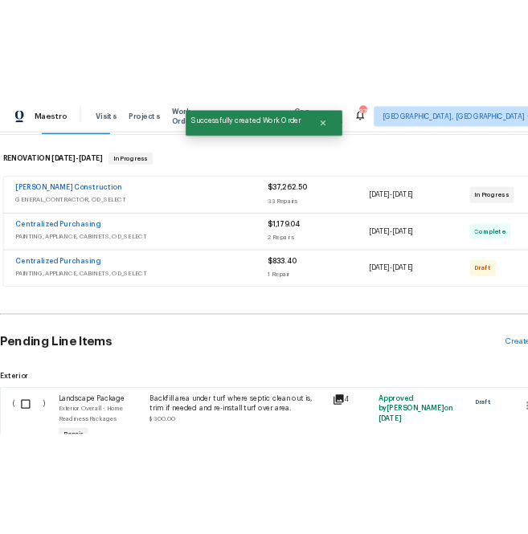
scroll to position [203, 0]
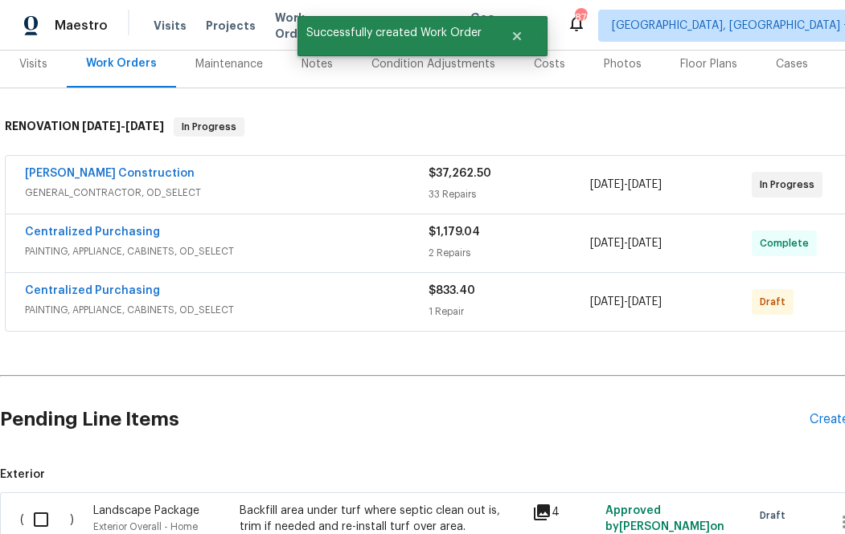
click at [119, 280] on div "Centralized Purchasing PAINTING, APPLIANCE, CABINETS, OD_SELECT $833.40 1 Repai…" at bounding box center [454, 302] width 897 height 58
click at [119, 287] on link "Centralized Purchasing" at bounding box center [92, 290] width 135 height 11
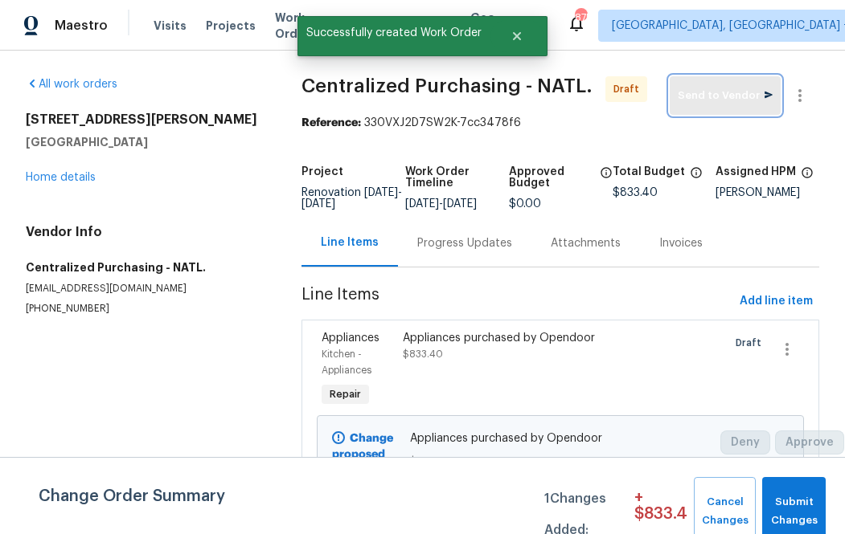
click at [740, 99] on span "Send to Vendor" at bounding box center [724, 96] width 95 height 18
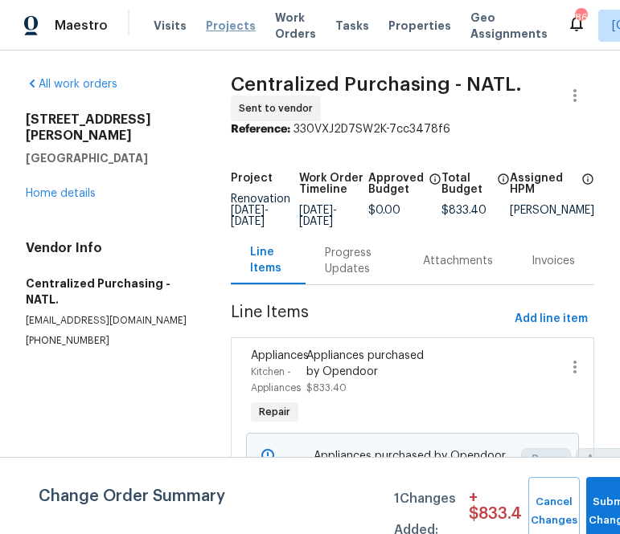
click at [206, 24] on span "Projects" at bounding box center [231, 26] width 50 height 16
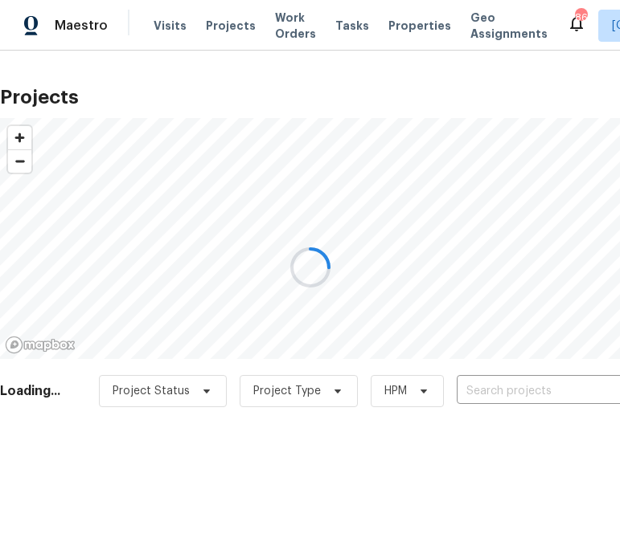
click at [540, 387] on div at bounding box center [310, 267] width 620 height 534
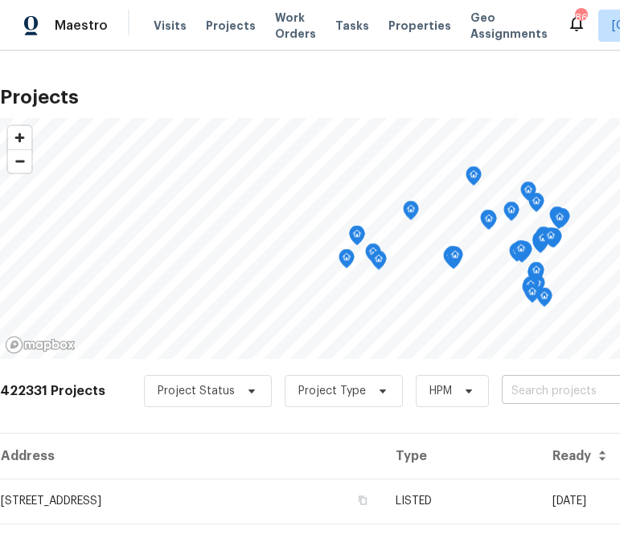
click at [581, 393] on input "text" at bounding box center [593, 391] width 184 height 25
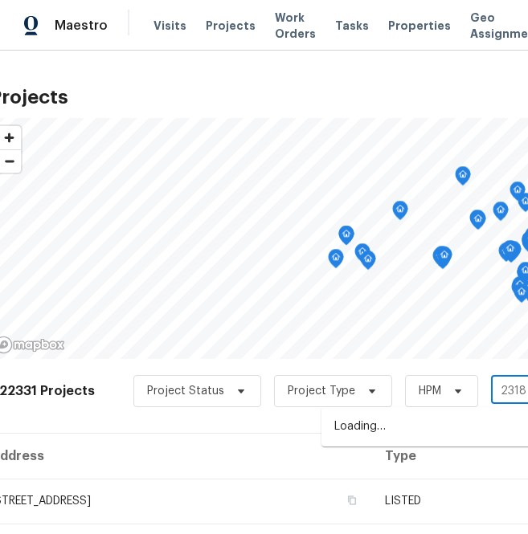
type input "2318 fair"
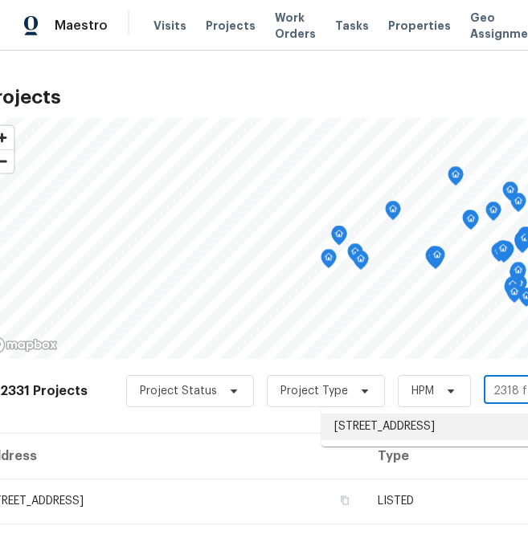
click at [421, 440] on li "2318 Fairwood Cir, Jonesboro, GA 30236" at bounding box center [438, 427] width 234 height 27
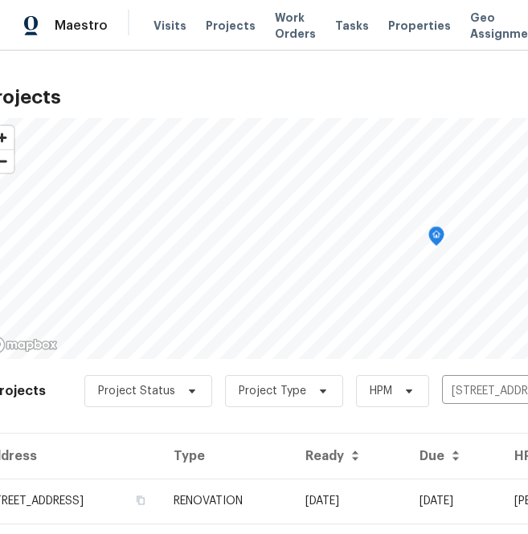
scroll to position [41, 18]
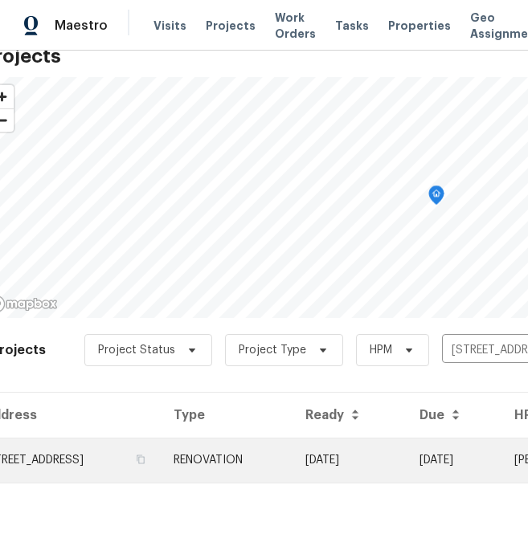
click at [153, 460] on td "2318 Fairwood Cir, Jonesboro, GA 30236" at bounding box center [71, 460] width 178 height 45
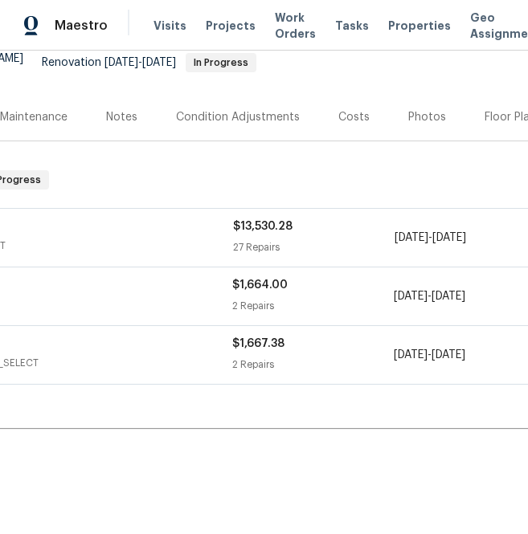
scroll to position [162, 0]
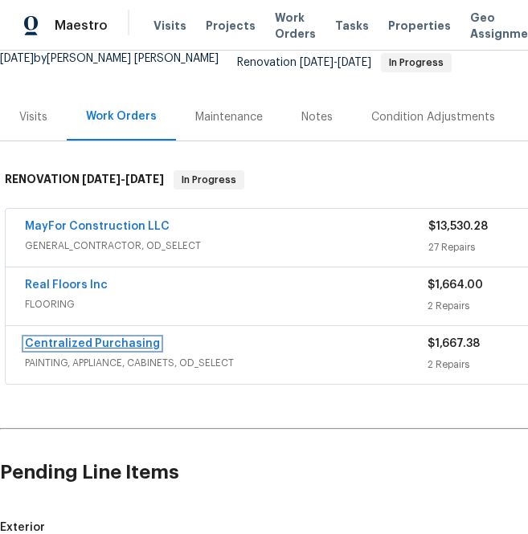
click at [131, 338] on link "Centralized Purchasing" at bounding box center [92, 343] width 135 height 11
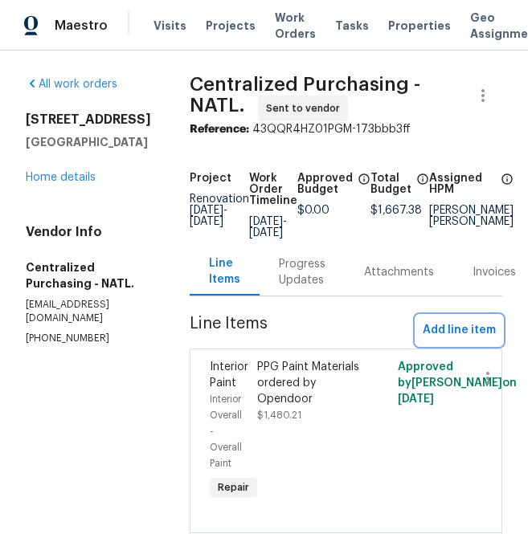
click at [460, 337] on span "Add line item" at bounding box center [459, 331] width 73 height 20
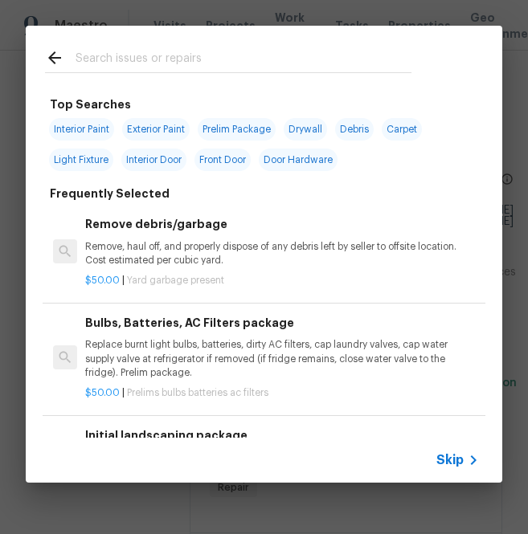
click at [448, 459] on span "Skip" at bounding box center [449, 460] width 27 height 16
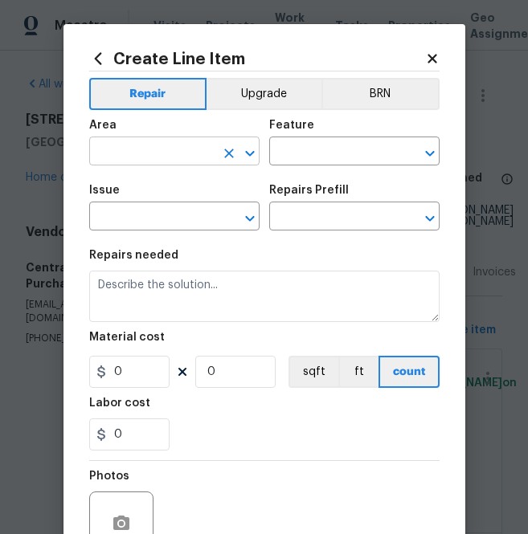
click at [156, 145] on input "text" at bounding box center [151, 153] width 125 height 25
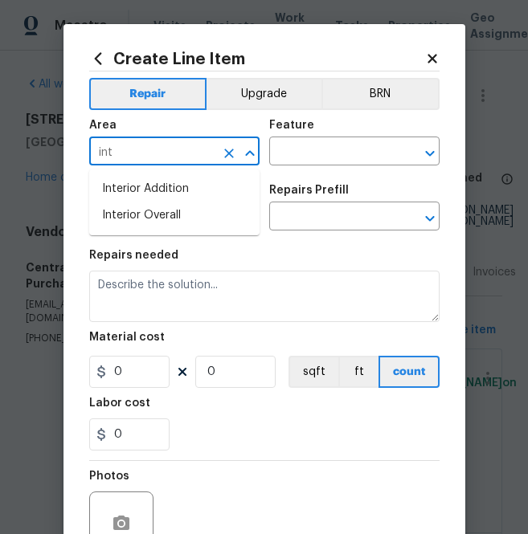
type input "int"
click at [427, 64] on icon at bounding box center [432, 58] width 14 height 14
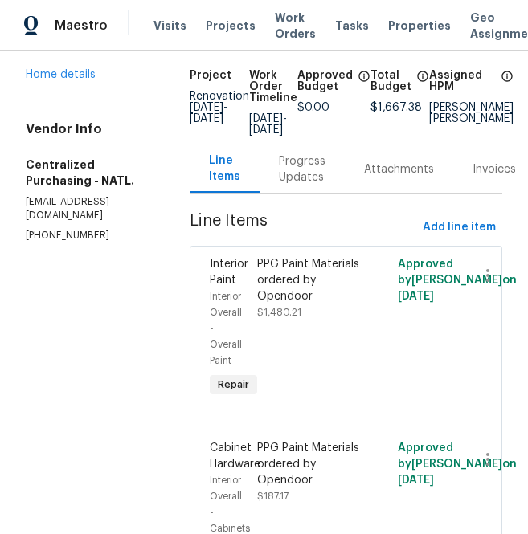
scroll to position [101, 0]
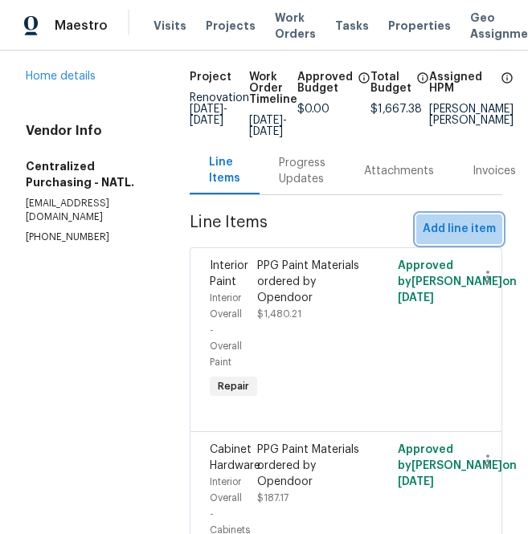
click at [454, 239] on span "Add line item" at bounding box center [459, 229] width 73 height 20
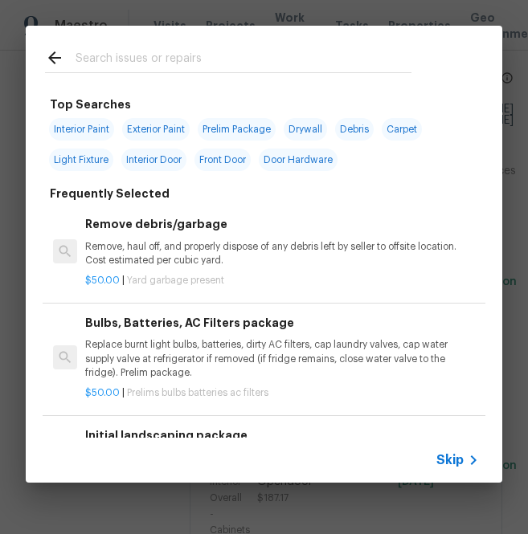
click at [448, 455] on span "Skip" at bounding box center [449, 460] width 27 height 16
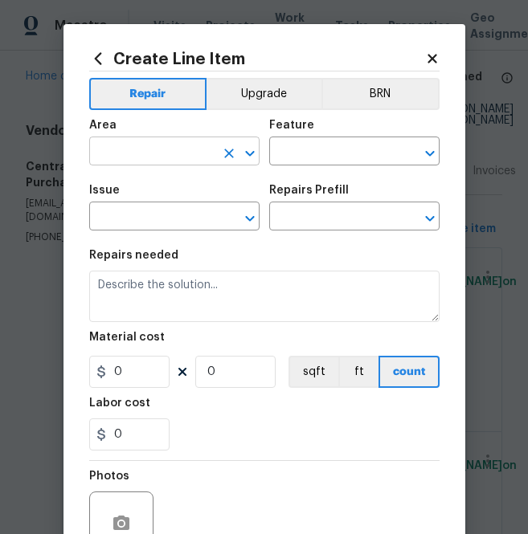
click at [135, 157] on input "text" at bounding box center [151, 153] width 125 height 25
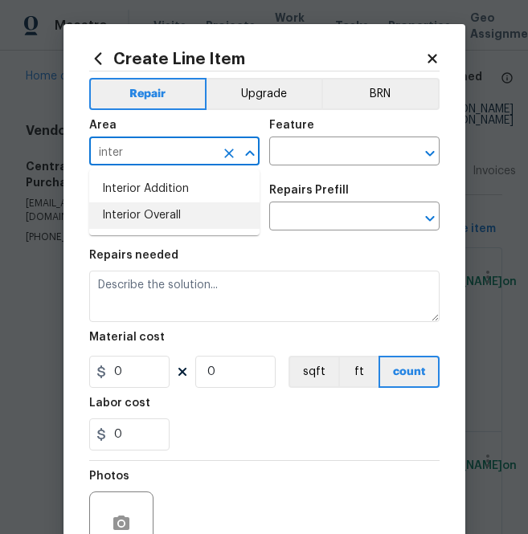
click at [132, 222] on li "Interior Overall" at bounding box center [174, 215] width 170 height 27
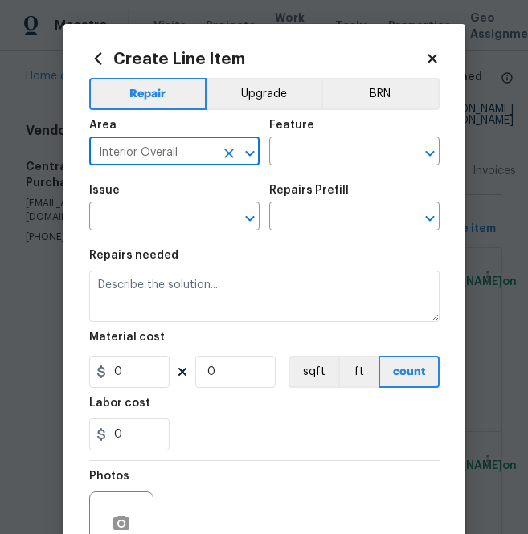
type input "Interior Overall"
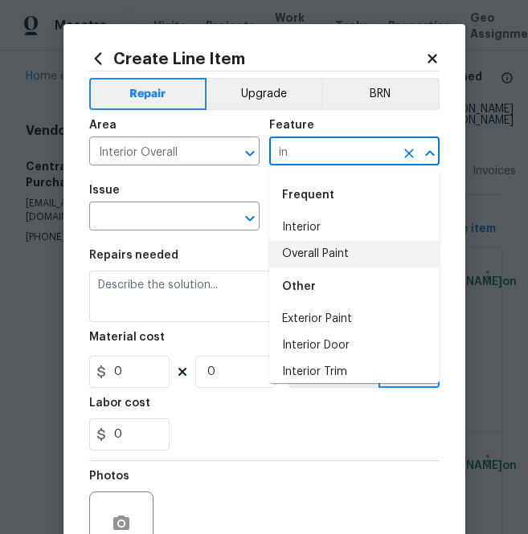
type input "i"
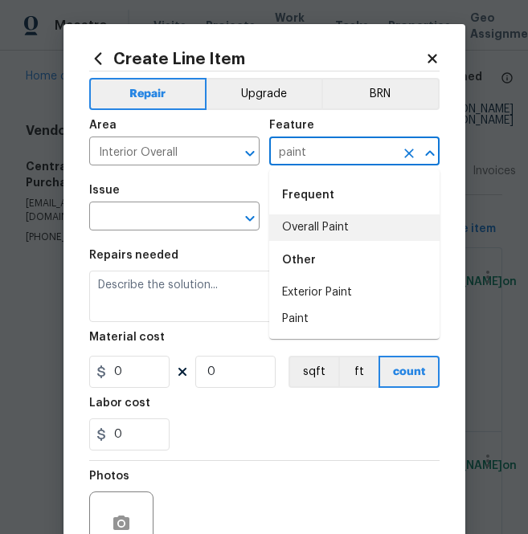
click at [359, 227] on li "Overall Paint" at bounding box center [354, 228] width 170 height 27
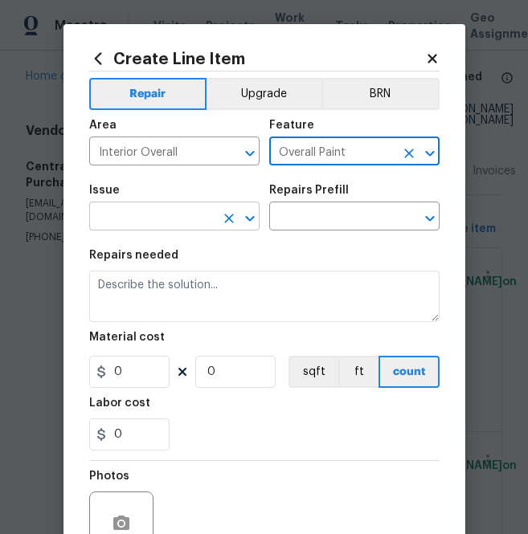
type input "Overall Paint"
click at [188, 213] on input "text" at bounding box center [151, 218] width 125 height 25
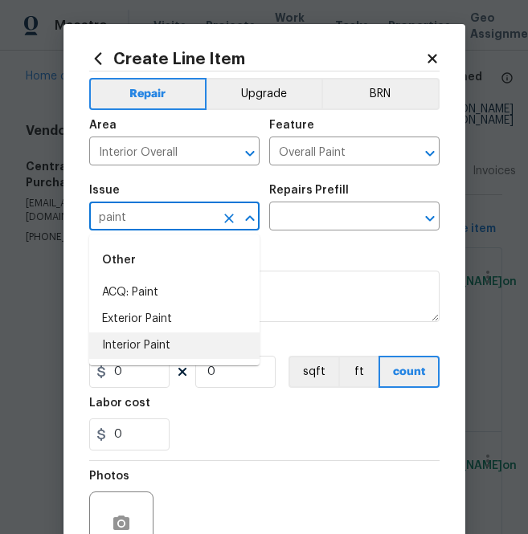
click at [176, 344] on li "Interior Paint" at bounding box center [174, 346] width 170 height 27
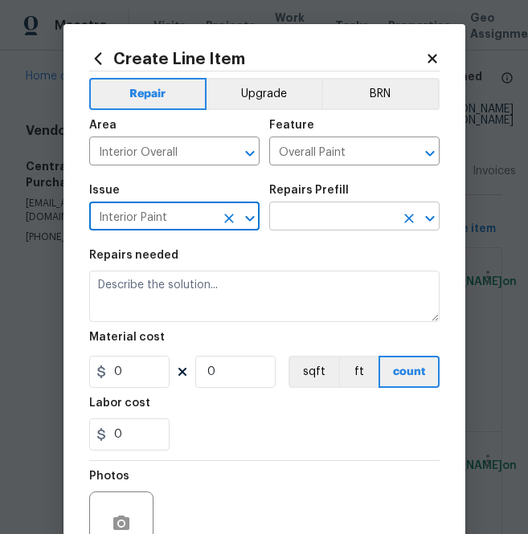
type input "Interior Paint"
click at [332, 208] on input "text" at bounding box center [331, 218] width 125 height 25
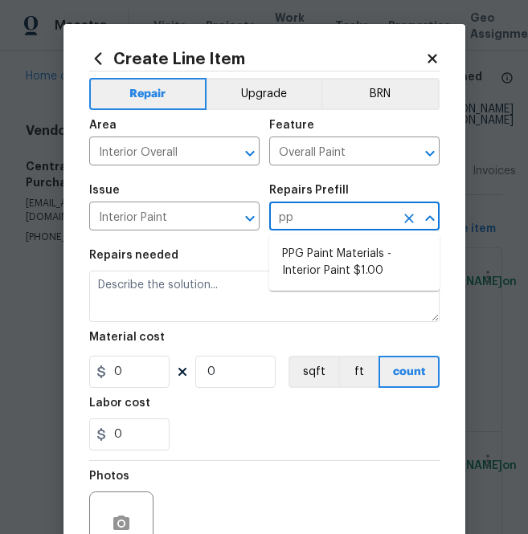
type input "ppg"
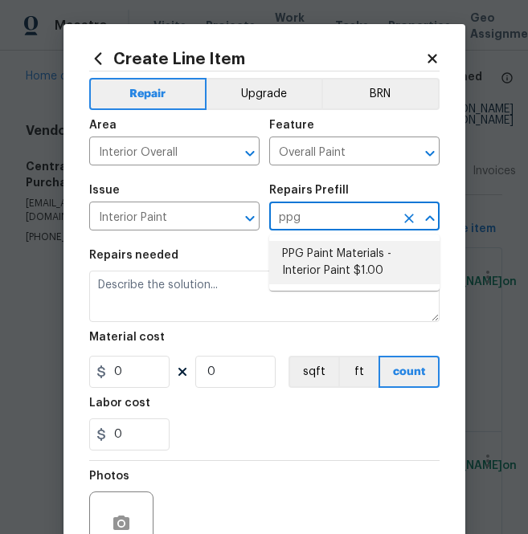
click at [322, 276] on li "PPG Paint Materials - Interior Paint $1.00" at bounding box center [354, 262] width 170 height 43
type input "PPG Paint Materials - Interior Paint $1.00"
type textarea "PPG Paint Materials ordered by Opendoor"
type input "1"
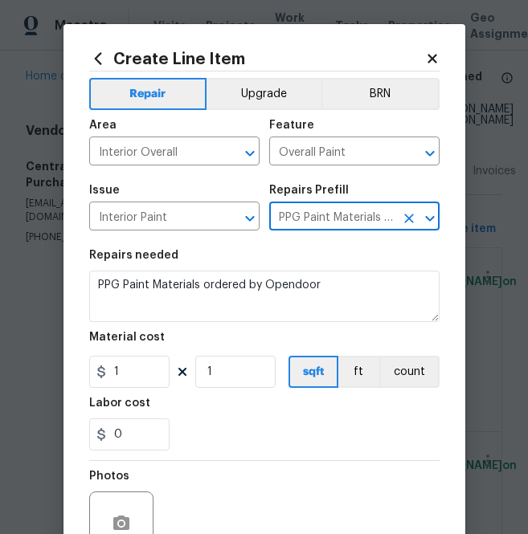
type input "PPG Paint Materials - Interior Paint $1.00"
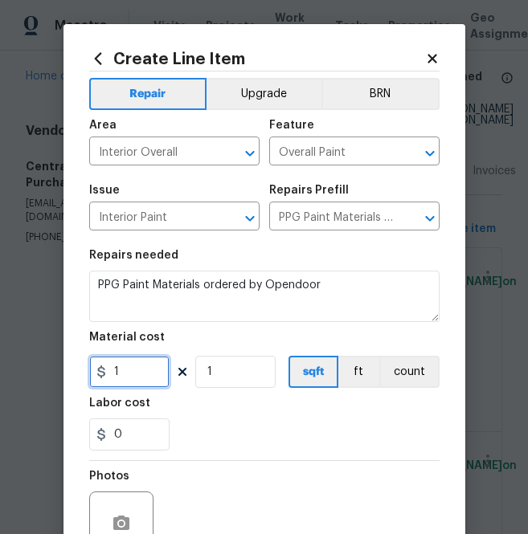
click at [145, 382] on input "1" at bounding box center [129, 372] width 80 height 32
paste input "87.47"
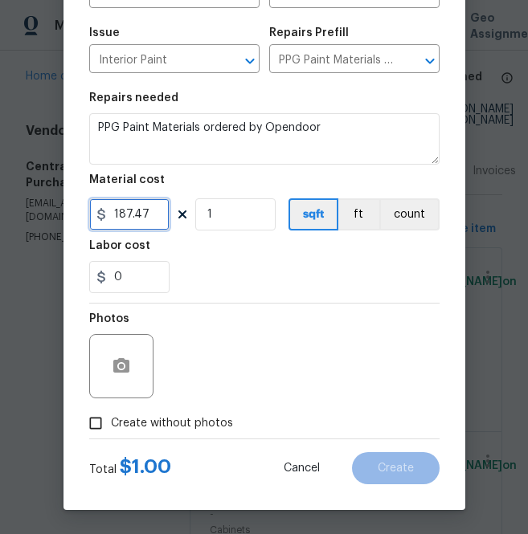
type input "187.47"
click at [171, 407] on div "Photos Create without photos" at bounding box center [264, 371] width 350 height 135
click at [202, 423] on span "Create without photos" at bounding box center [172, 423] width 122 height 17
click at [111, 423] on input "Create without photos" at bounding box center [95, 423] width 31 height 31
checkbox input "true"
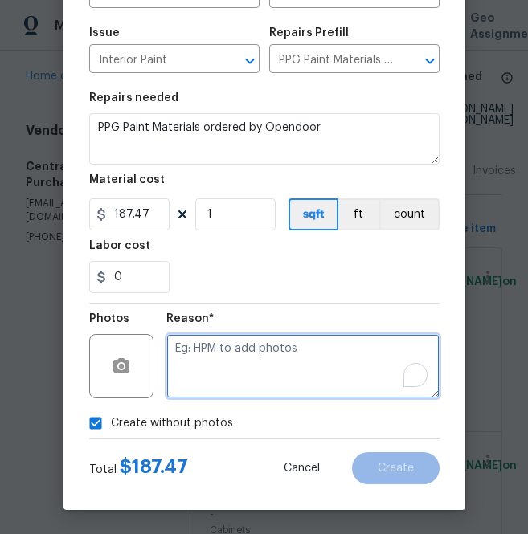
click at [243, 368] on textarea "To enrich screen reader interactions, please activate Accessibility in Grammarl…" at bounding box center [302, 366] width 273 height 64
type textarea "b"
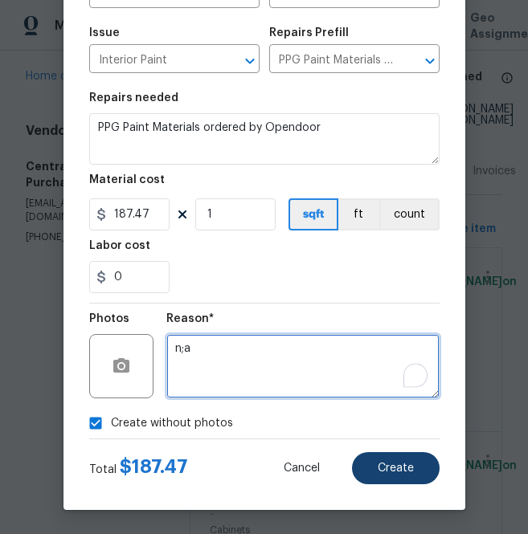
type textarea "n;a"
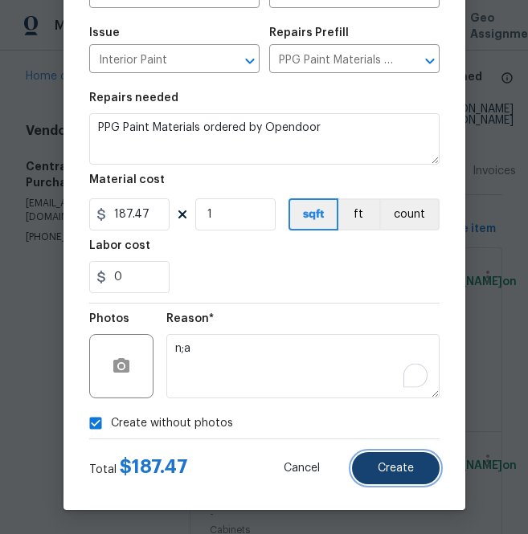
click at [407, 463] on span "Create" at bounding box center [396, 469] width 36 height 12
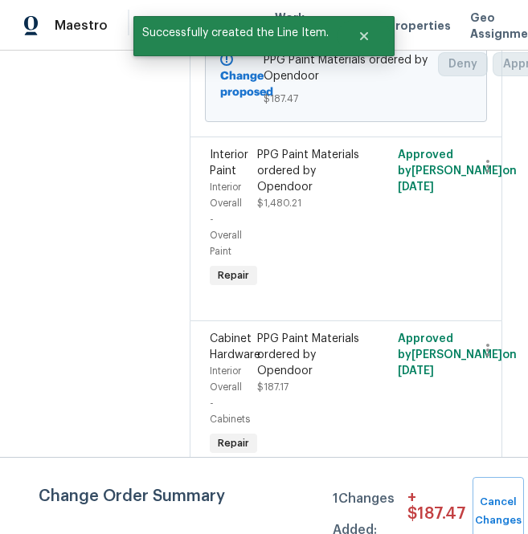
scroll to position [0, 0]
